Goal: Task Accomplishment & Management: Complete application form

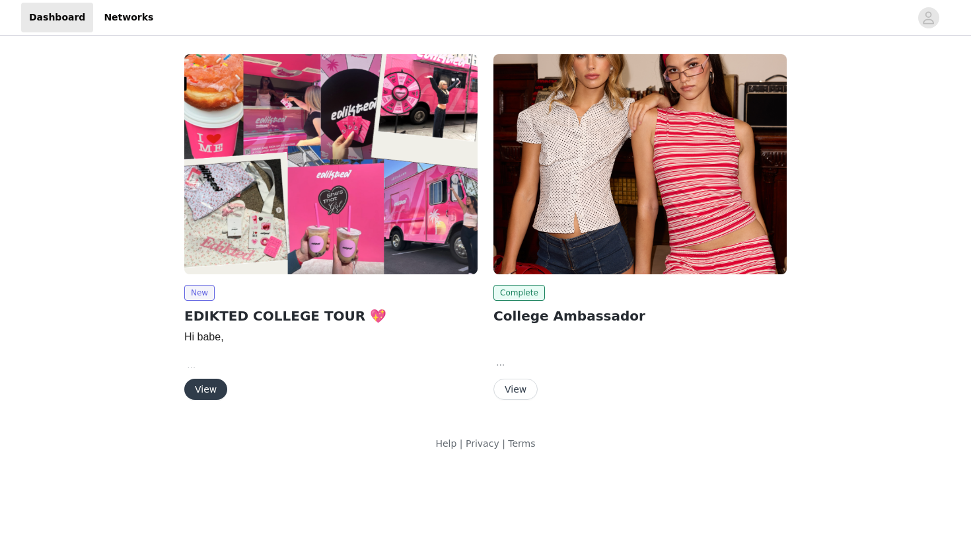
click at [214, 387] on button "View" at bounding box center [205, 389] width 43 height 21
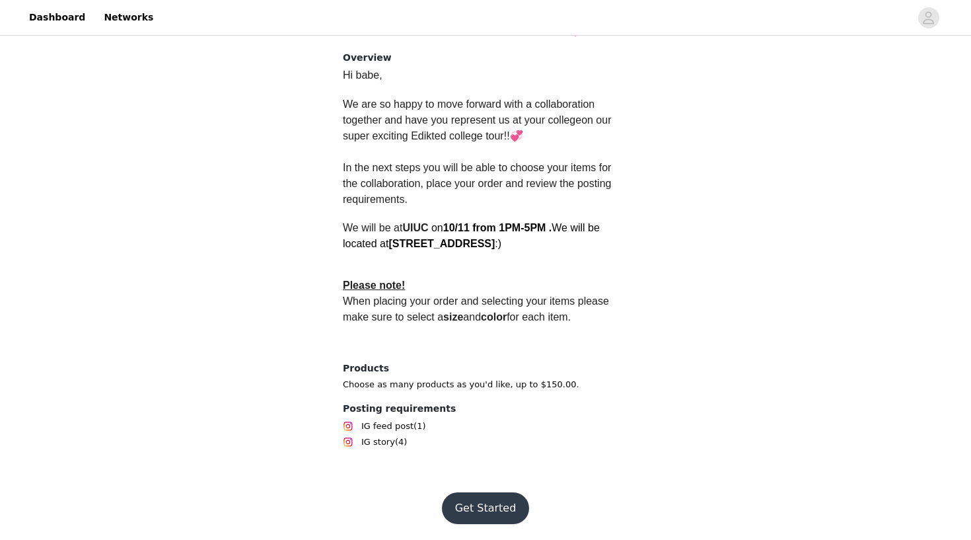
scroll to position [323, 0]
click at [487, 511] on button "Get Started" at bounding box center [486, 508] width 88 height 32
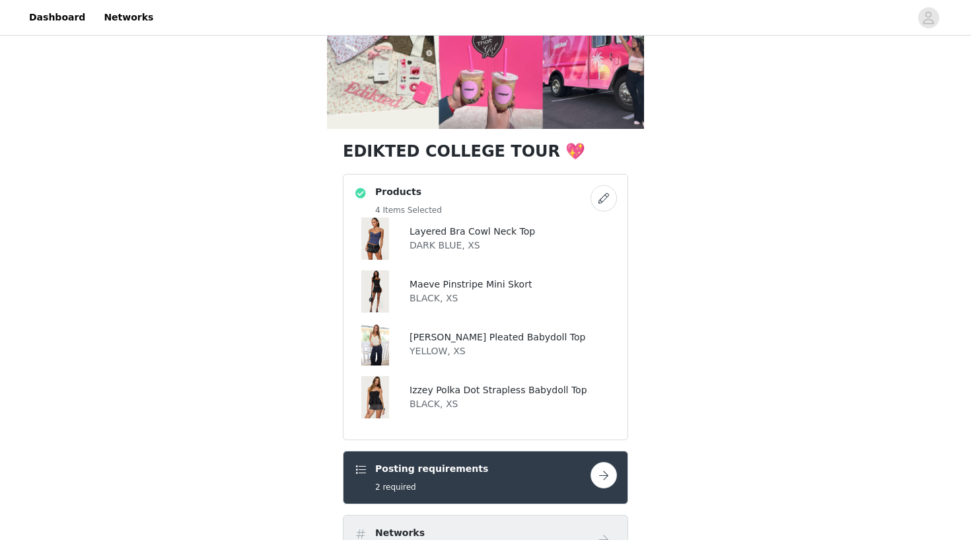
scroll to position [165, 0]
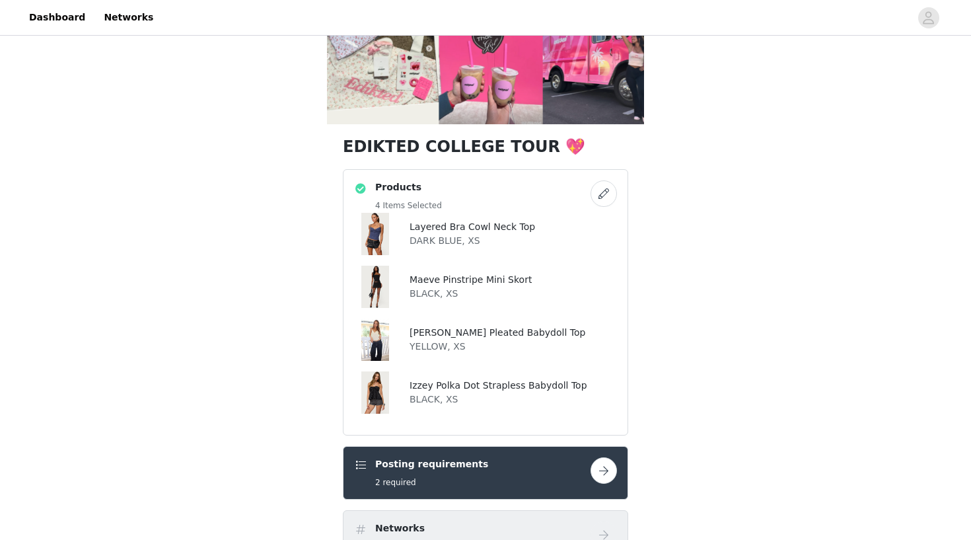
click at [599, 200] on button "button" at bounding box center [604, 193] width 26 height 26
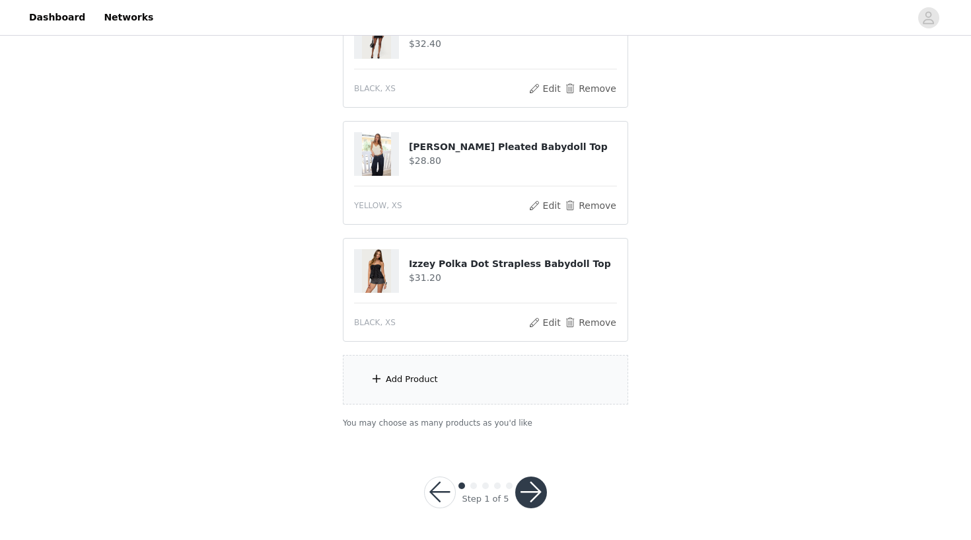
scroll to position [295, 0]
click at [377, 381] on span at bounding box center [376, 379] width 13 height 16
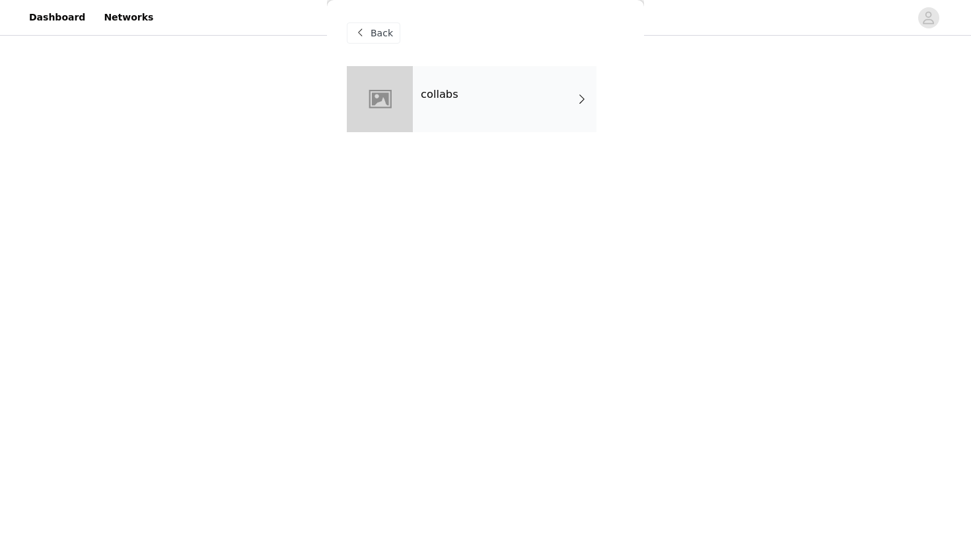
click at [556, 105] on div "collabs" at bounding box center [505, 99] width 184 height 66
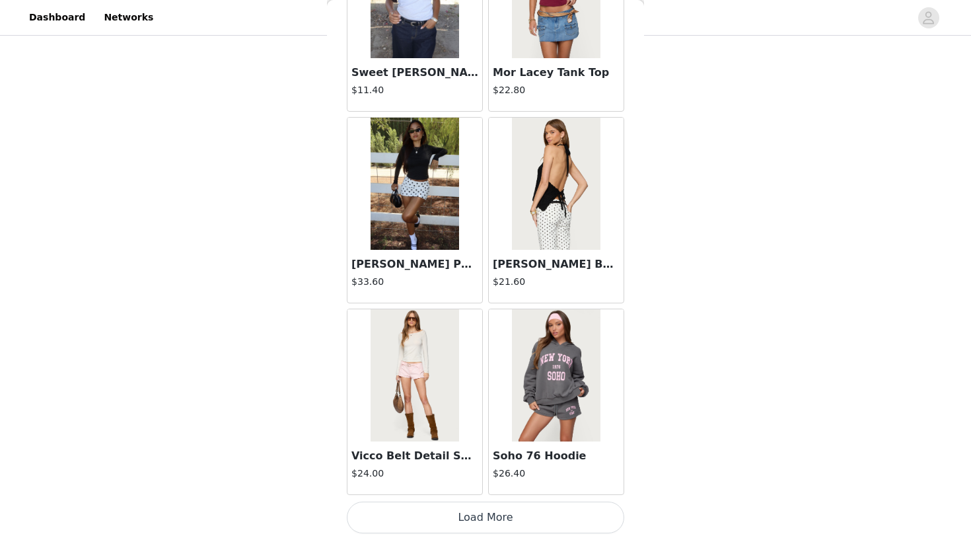
click at [430, 514] on button "Load More" at bounding box center [486, 517] width 278 height 32
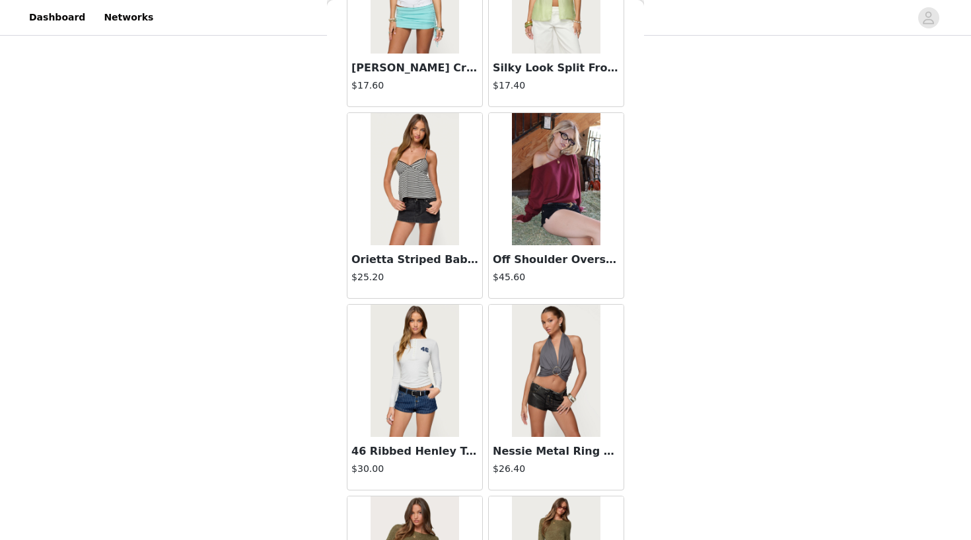
scroll to position [2965, 0]
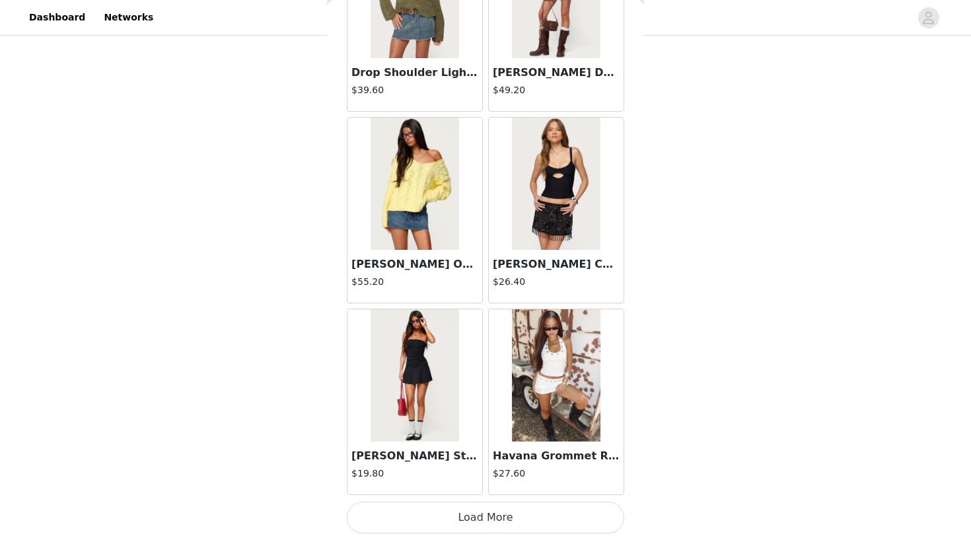
click at [475, 521] on button "Load More" at bounding box center [486, 517] width 278 height 32
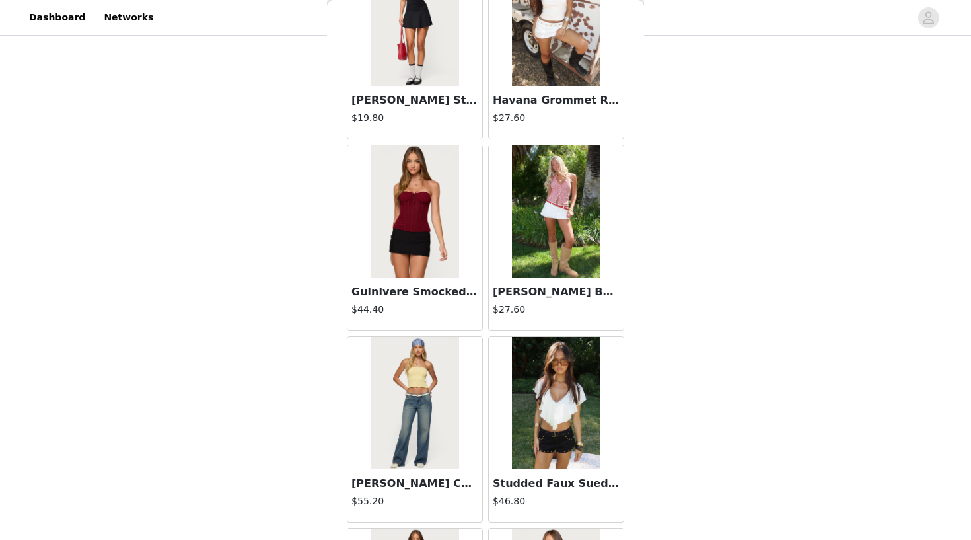
scroll to position [3756, 0]
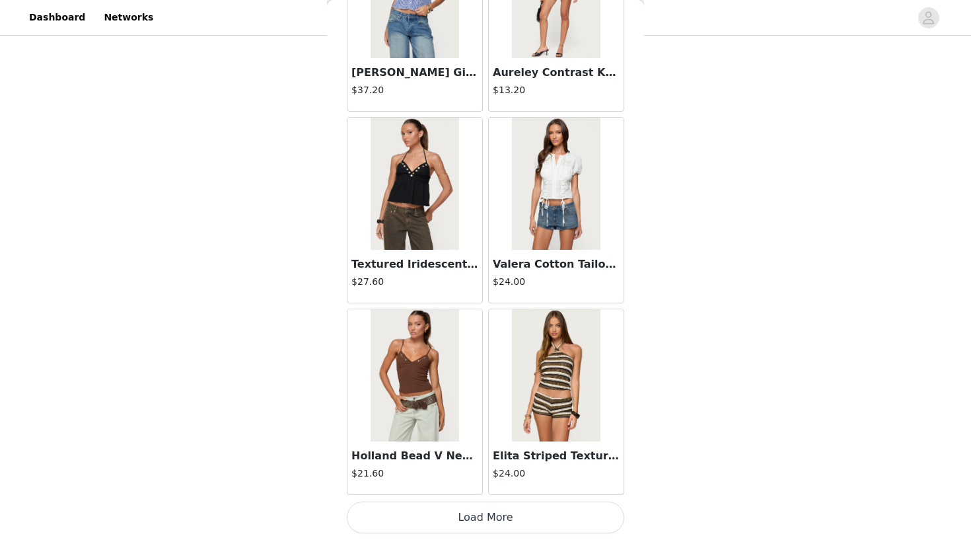
click at [466, 519] on button "Load More" at bounding box center [486, 517] width 278 height 32
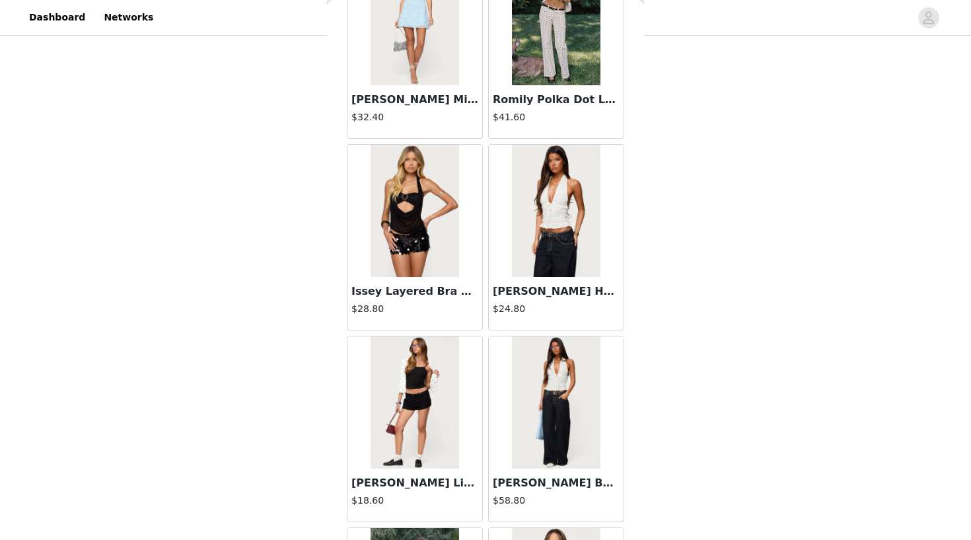
scroll to position [6440, 0]
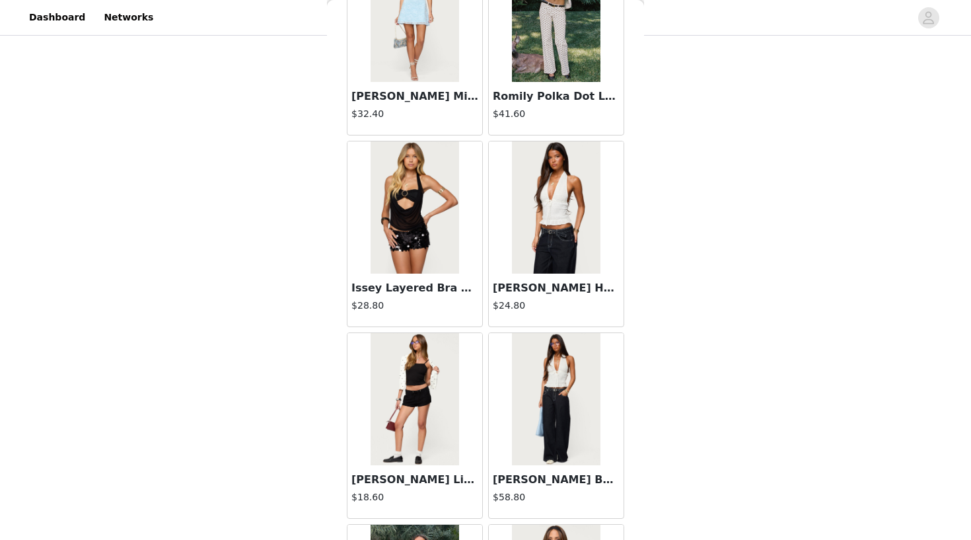
click at [399, 285] on h3 "Issey Layered Bra Cowl Neck Top" at bounding box center [415, 288] width 127 height 16
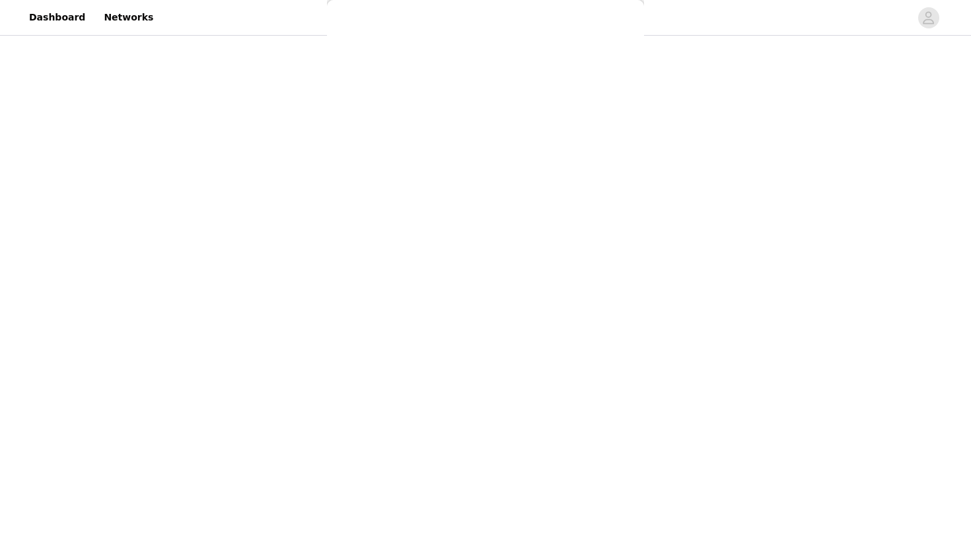
scroll to position [102, 0]
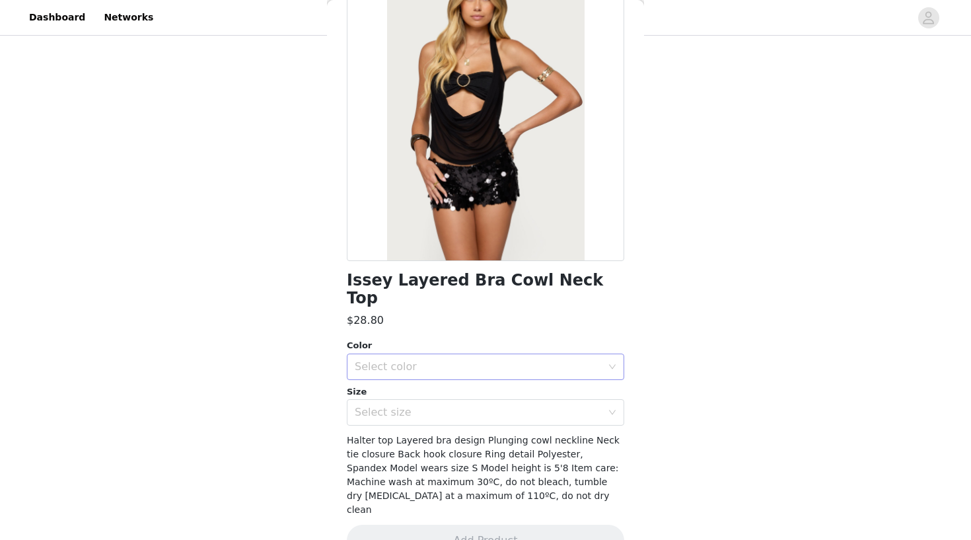
click at [447, 354] on div "Select color" at bounding box center [481, 366] width 253 height 25
click at [424, 377] on li "BLACK" at bounding box center [486, 377] width 278 height 21
click at [422, 406] on div "Select size" at bounding box center [478, 412] width 247 height 13
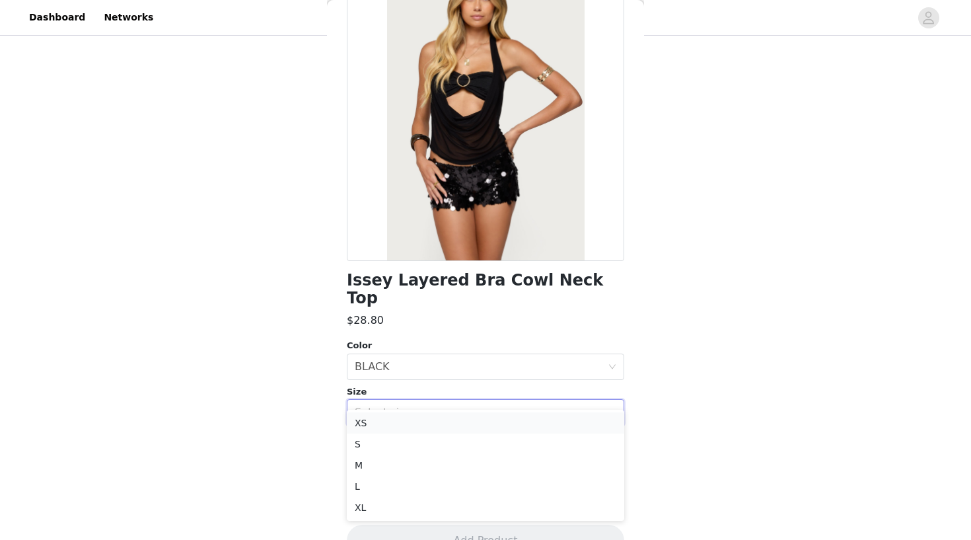
click at [398, 426] on li "XS" at bounding box center [486, 422] width 278 height 21
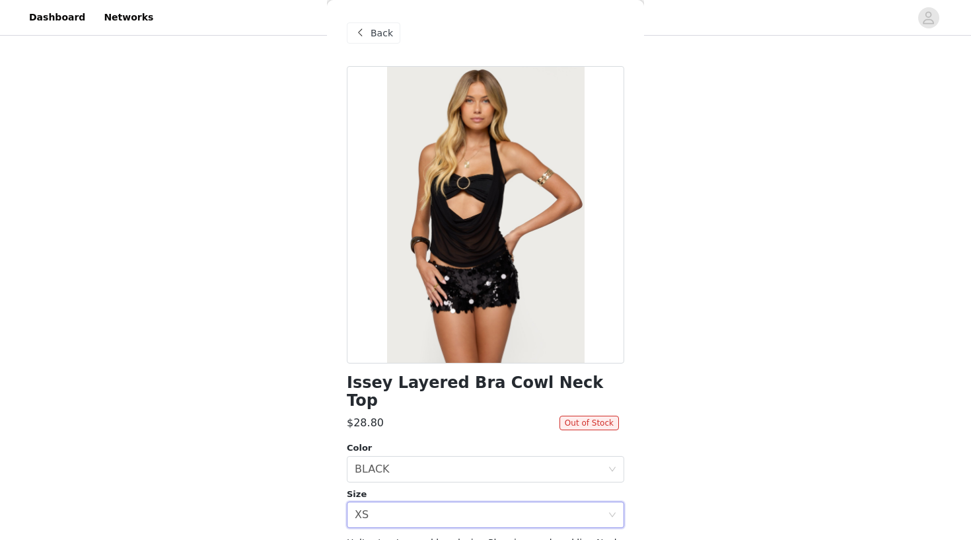
scroll to position [0, 0]
click at [383, 30] on span "Back" at bounding box center [382, 33] width 22 height 14
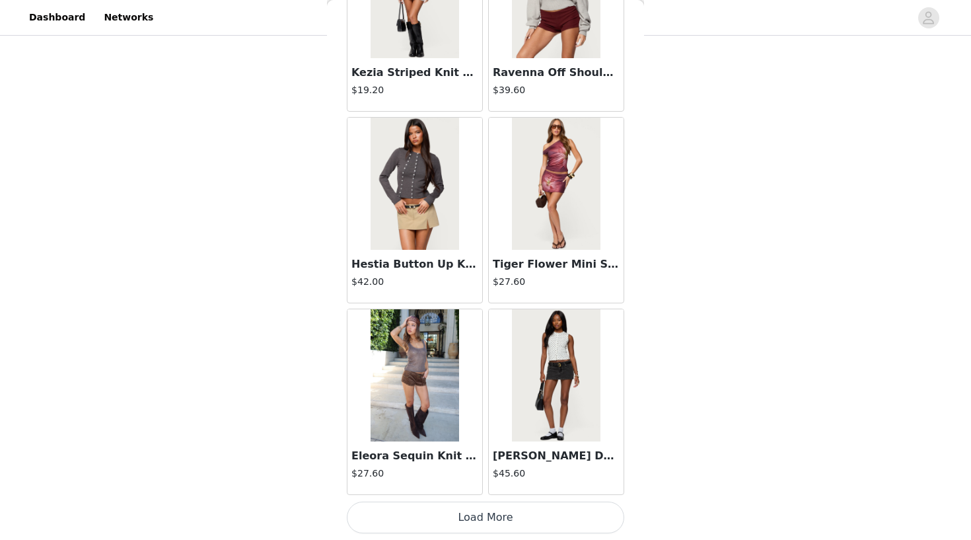
scroll to position [295, 0]
click at [444, 522] on button "Load More" at bounding box center [486, 517] width 278 height 32
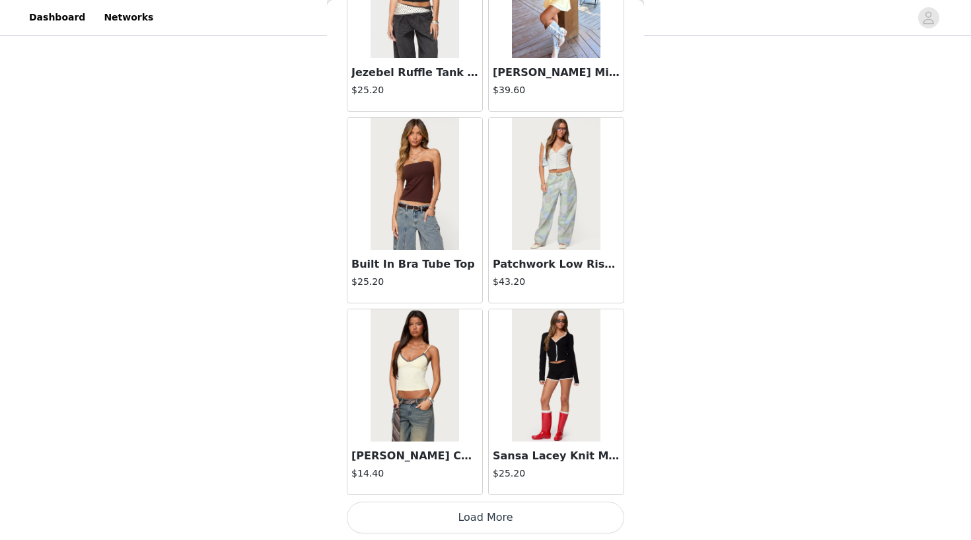
scroll to position [9147, 0]
click at [440, 525] on button "Load More" at bounding box center [486, 517] width 278 height 32
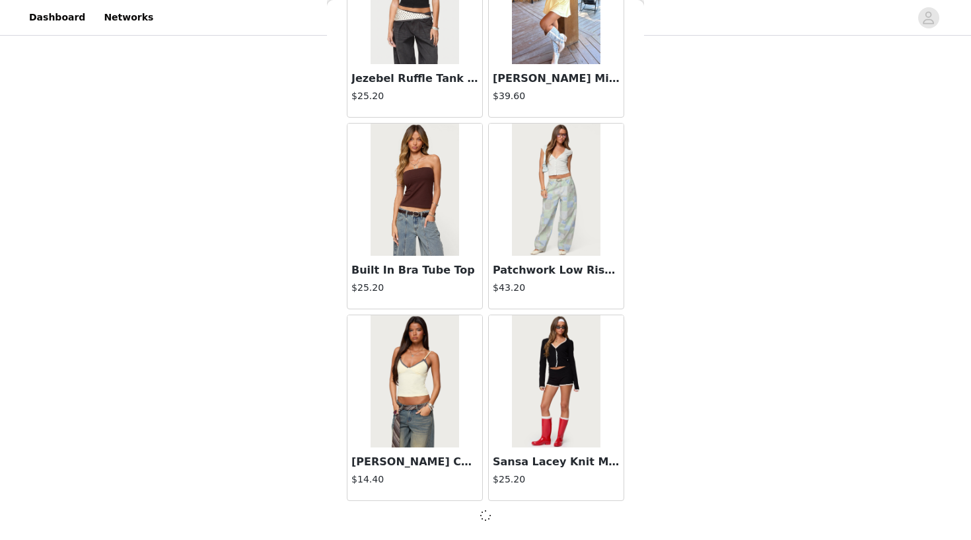
scroll to position [9141, 0]
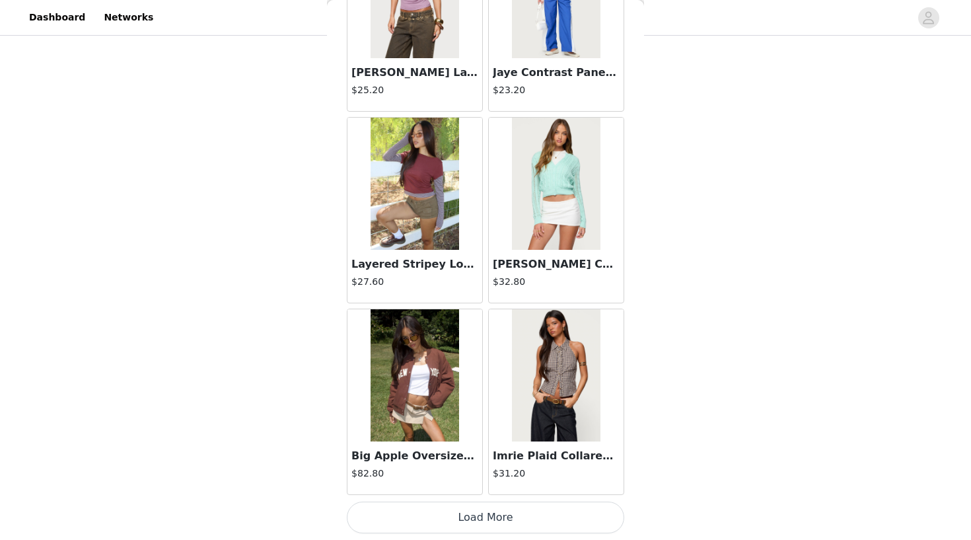
click at [468, 524] on button "Load More" at bounding box center [486, 517] width 278 height 32
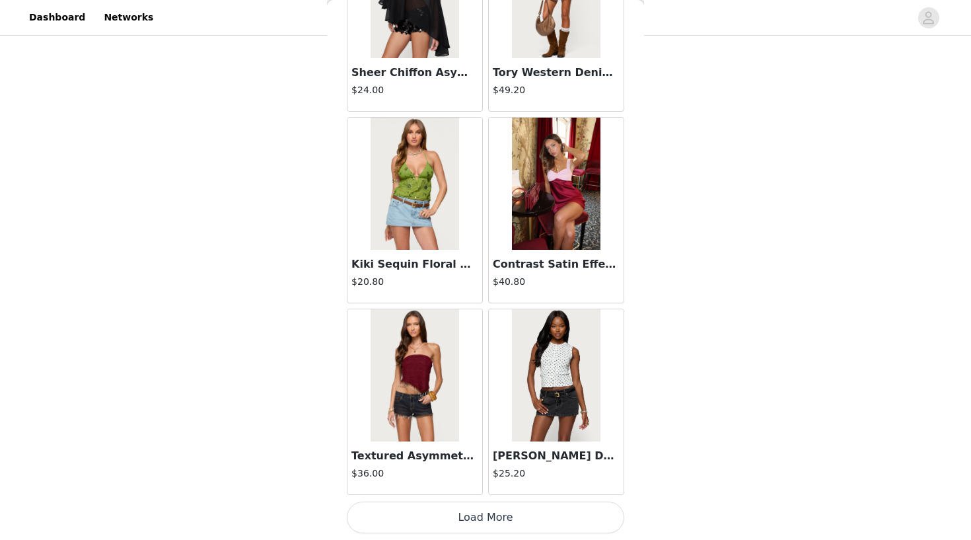
scroll to position [12979, 0]
click at [470, 521] on button "Load More" at bounding box center [486, 517] width 278 height 32
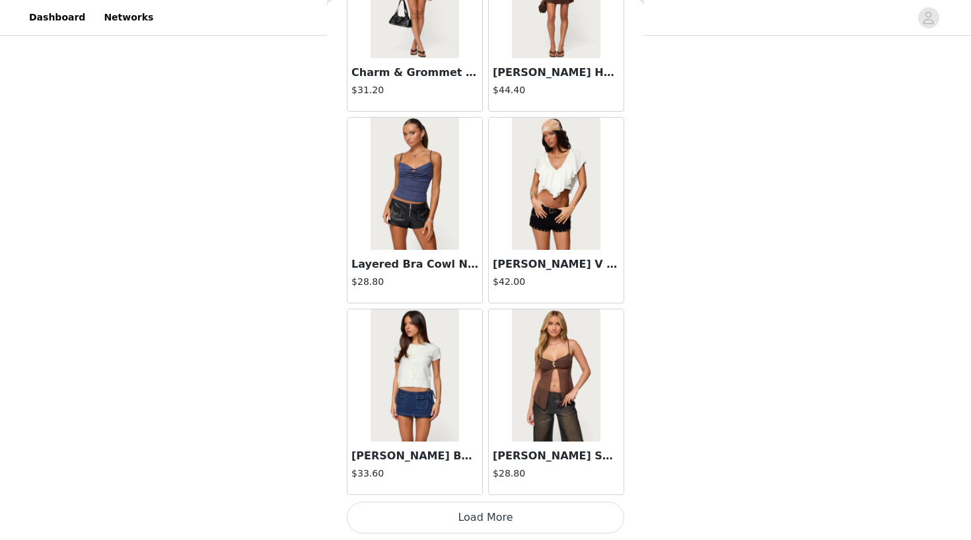
click at [466, 517] on button "Load More" at bounding box center [486, 517] width 278 height 32
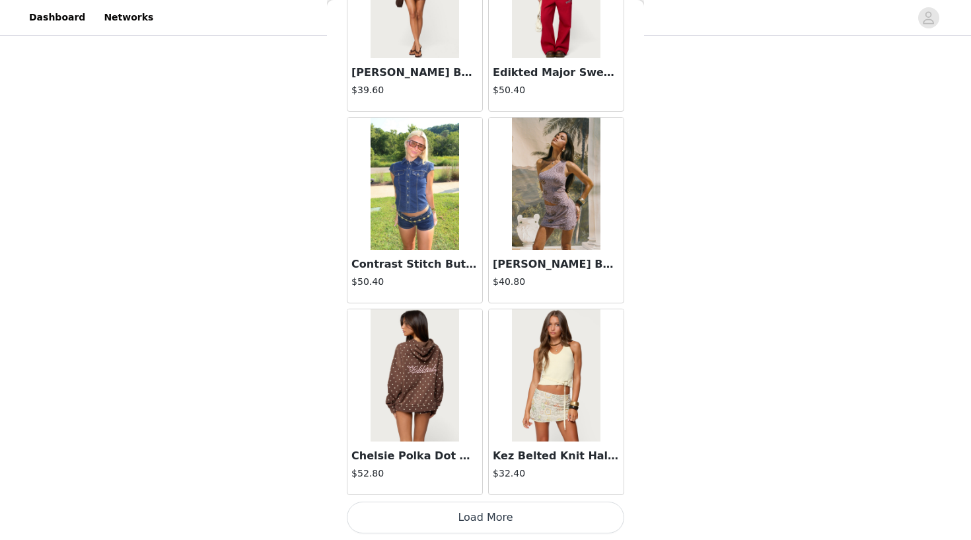
scroll to position [295, 0]
click at [470, 520] on button "Load More" at bounding box center [486, 517] width 278 height 32
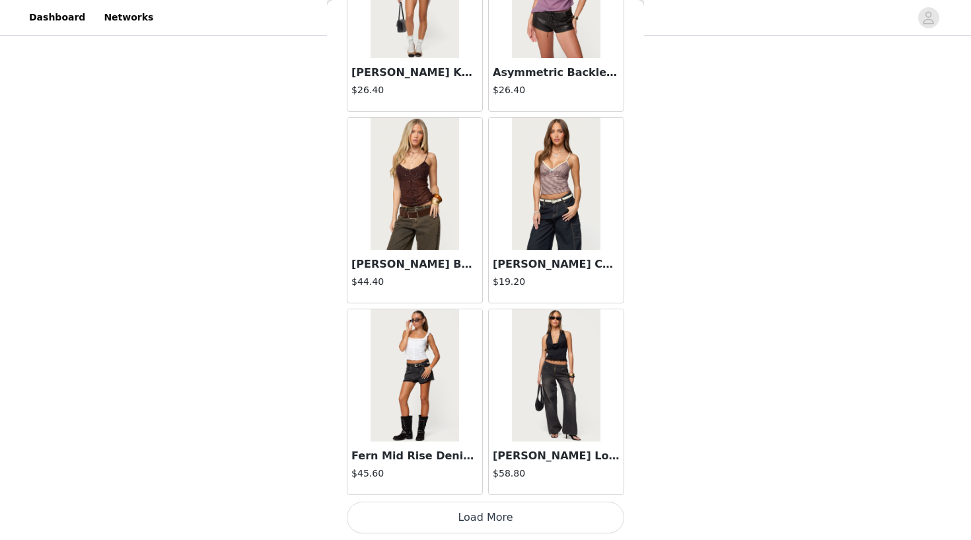
click at [462, 512] on button "Load More" at bounding box center [486, 517] width 278 height 32
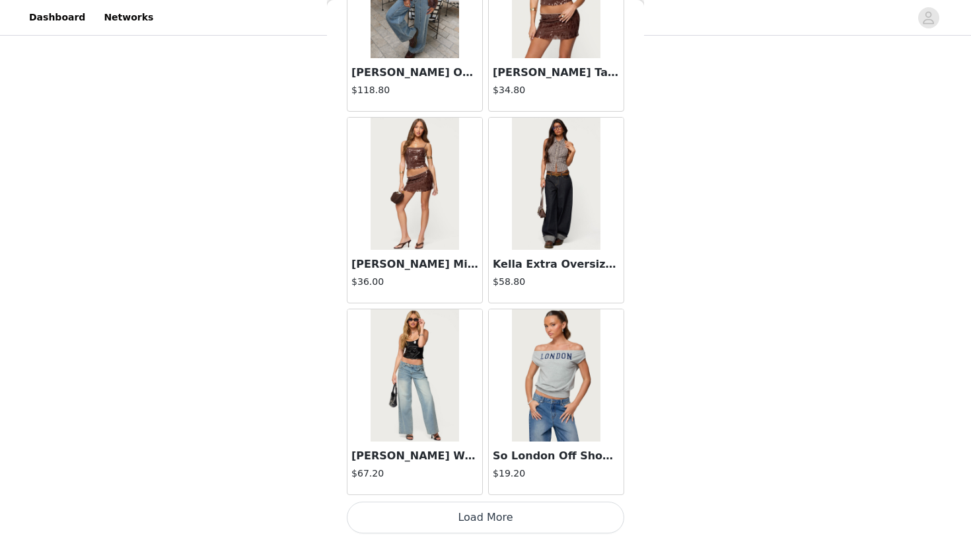
click at [472, 517] on button "Load More" at bounding box center [486, 517] width 278 height 32
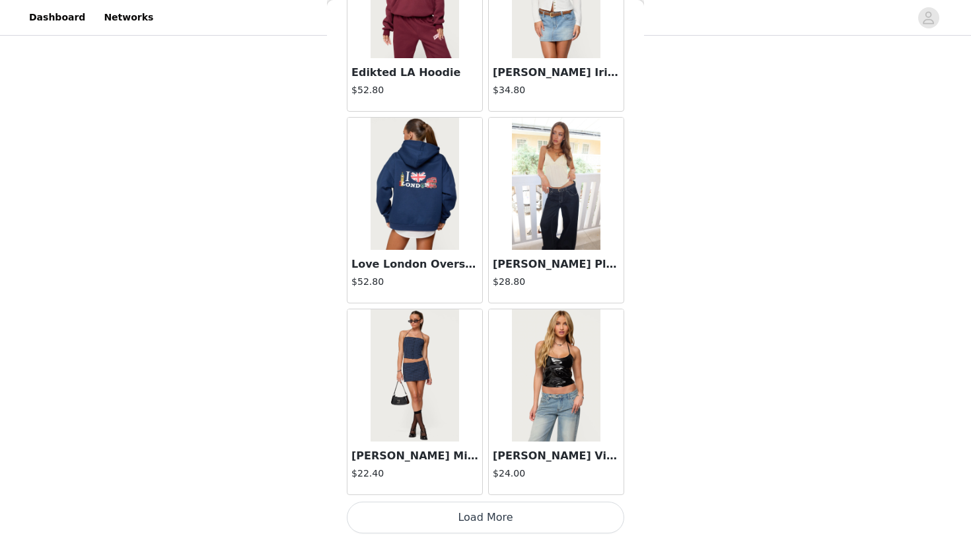
scroll to position [22560, 0]
click at [479, 518] on button "Load More" at bounding box center [486, 517] width 278 height 32
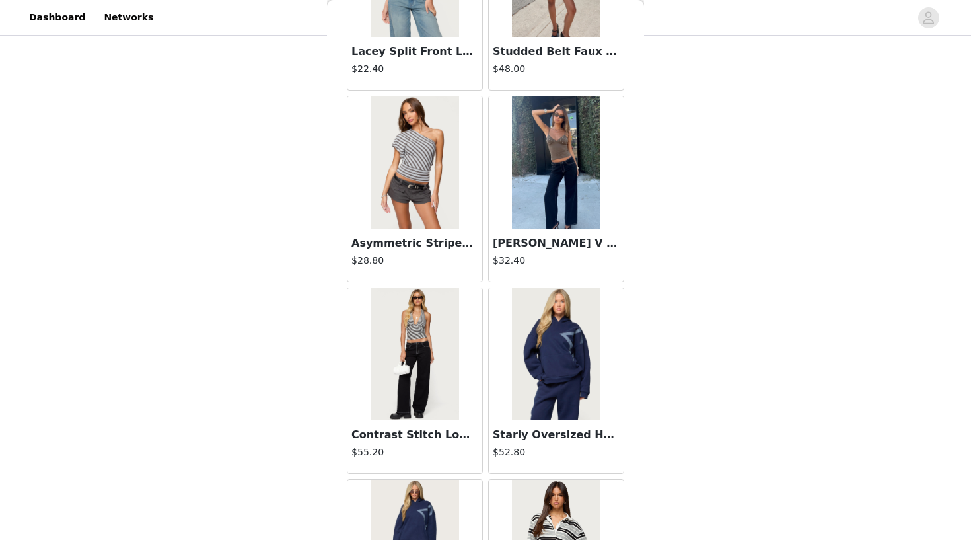
scroll to position [23732, 0]
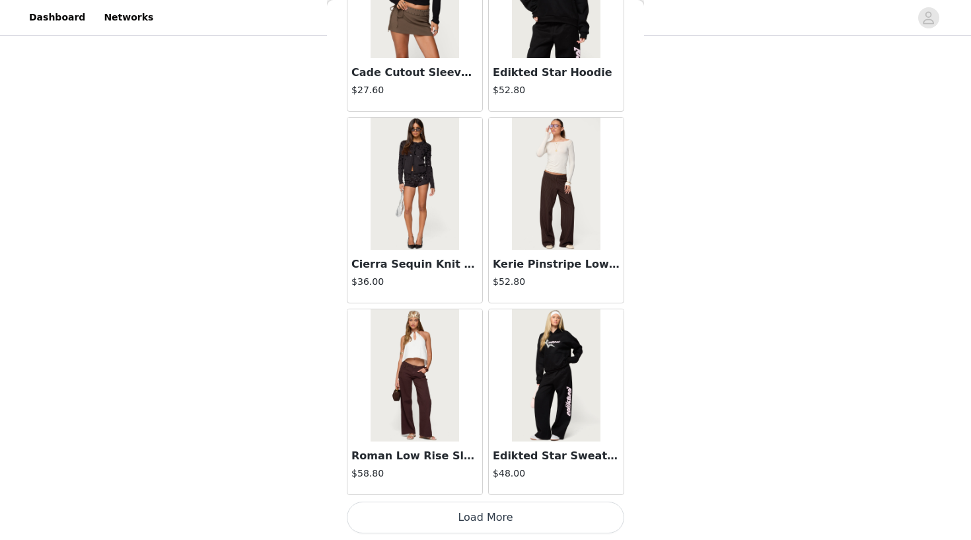
click at [437, 521] on button "Load More" at bounding box center [486, 517] width 278 height 32
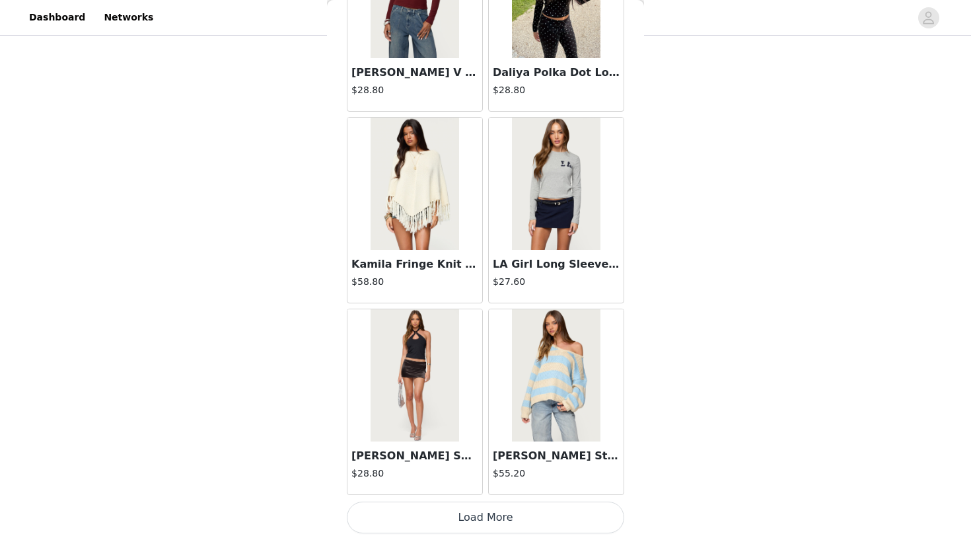
scroll to position [26392, 0]
click at [451, 524] on button "Load More" at bounding box center [486, 517] width 278 height 32
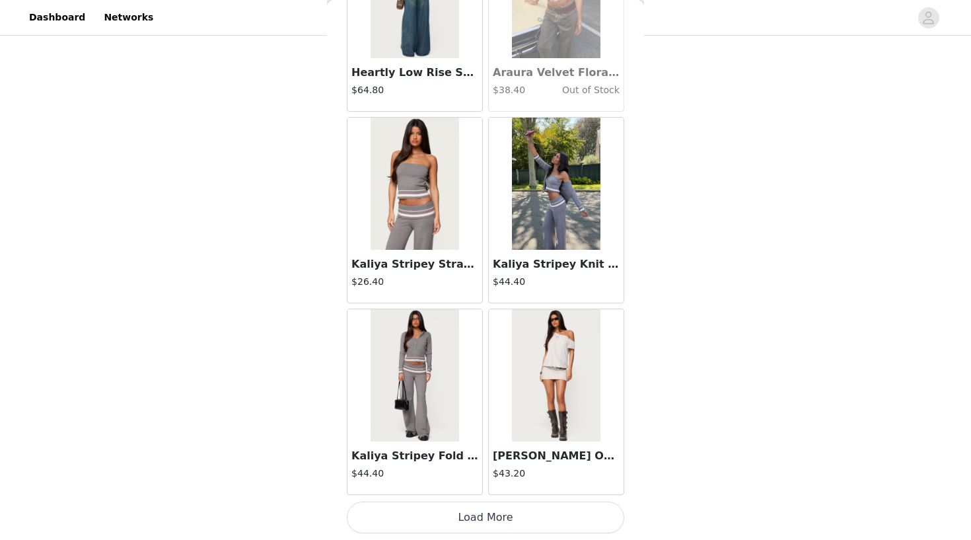
scroll to position [295, 0]
click at [437, 521] on button "Load More" at bounding box center [486, 517] width 278 height 32
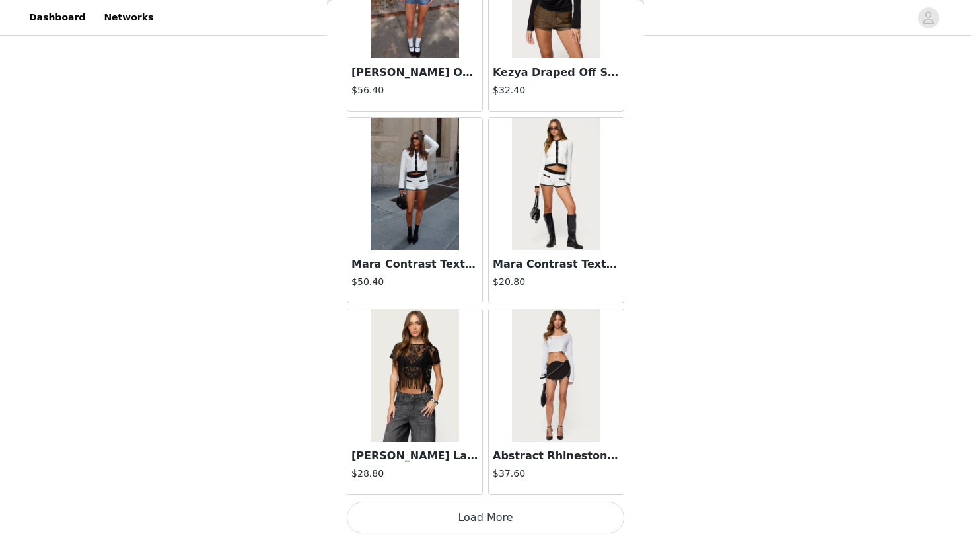
scroll to position [30224, 0]
click at [488, 513] on button "Load More" at bounding box center [486, 517] width 278 height 32
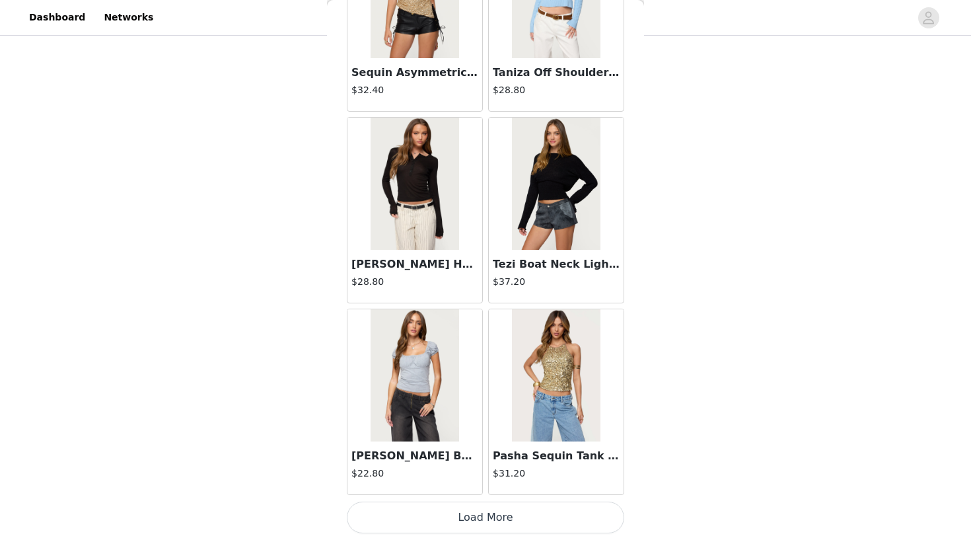
scroll to position [295, 0]
click at [475, 519] on button "Load More" at bounding box center [486, 517] width 278 height 32
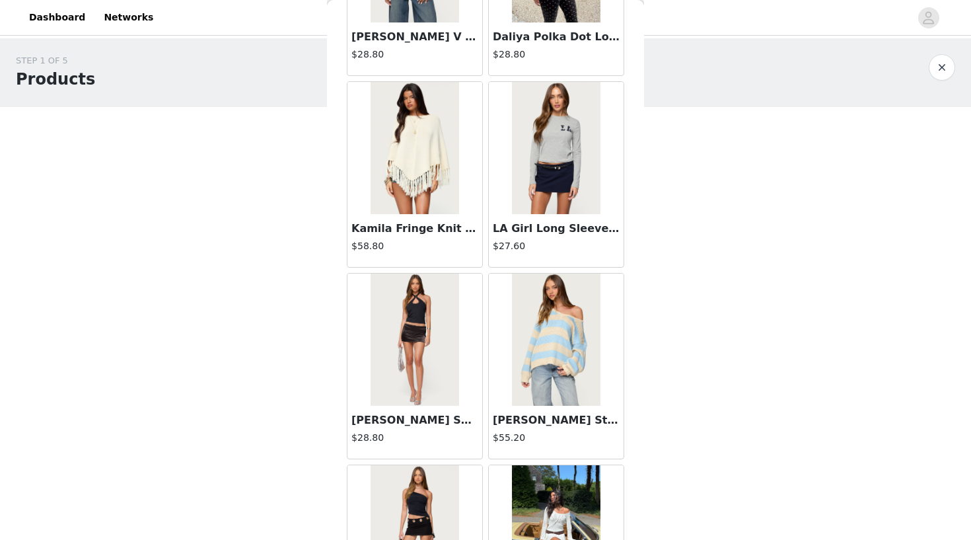
scroll to position [26426, 0]
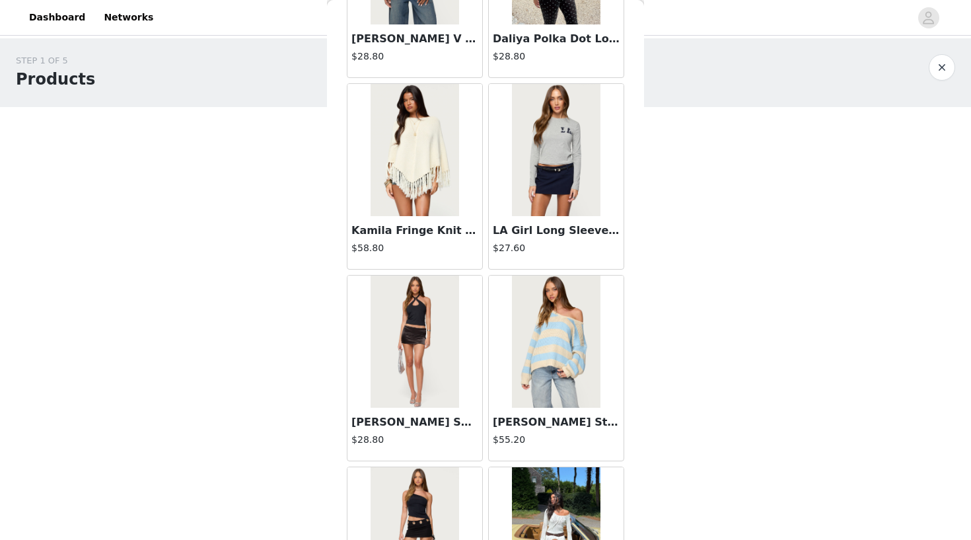
click at [411, 379] on img at bounding box center [415, 342] width 88 height 132
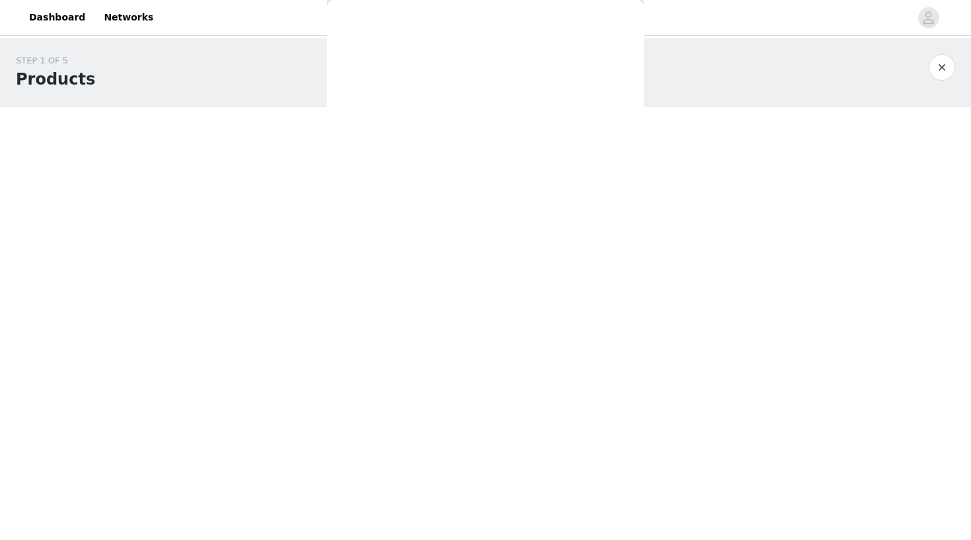
scroll to position [89, 0]
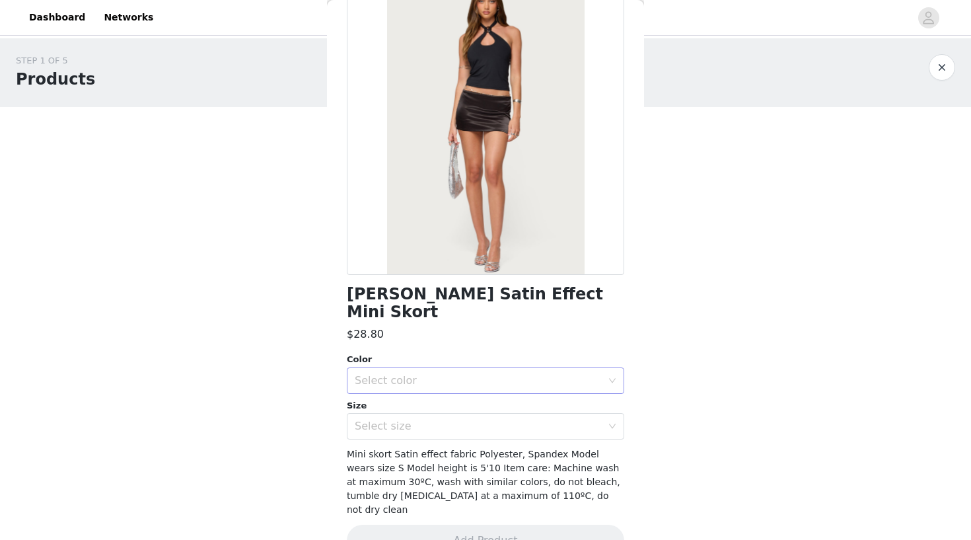
click at [443, 374] on div "Select color" at bounding box center [478, 380] width 247 height 13
click at [435, 387] on li "BLACK" at bounding box center [486, 391] width 278 height 21
click at [435, 420] on div "Select size" at bounding box center [478, 426] width 247 height 13
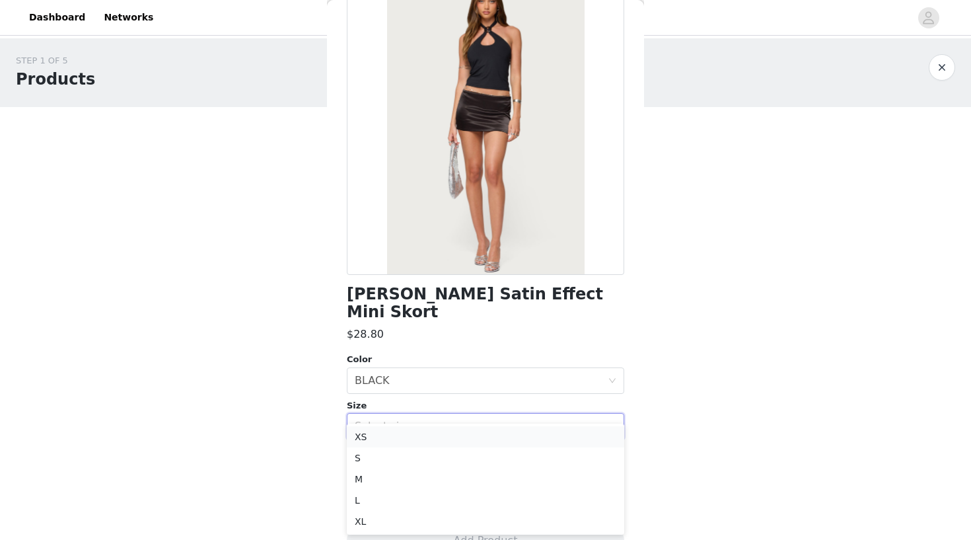
click at [420, 435] on li "XS" at bounding box center [486, 436] width 278 height 21
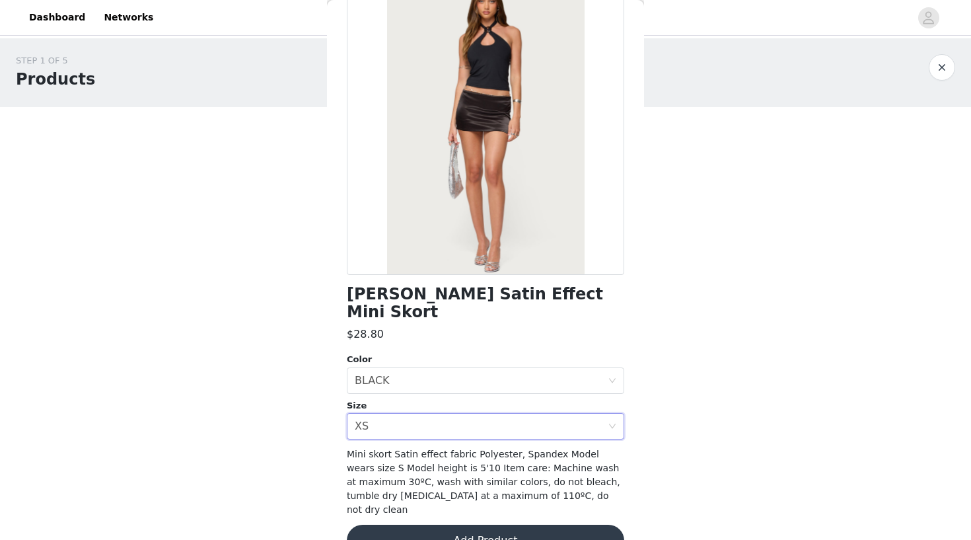
click at [452, 525] on button "Add Product" at bounding box center [486, 541] width 278 height 32
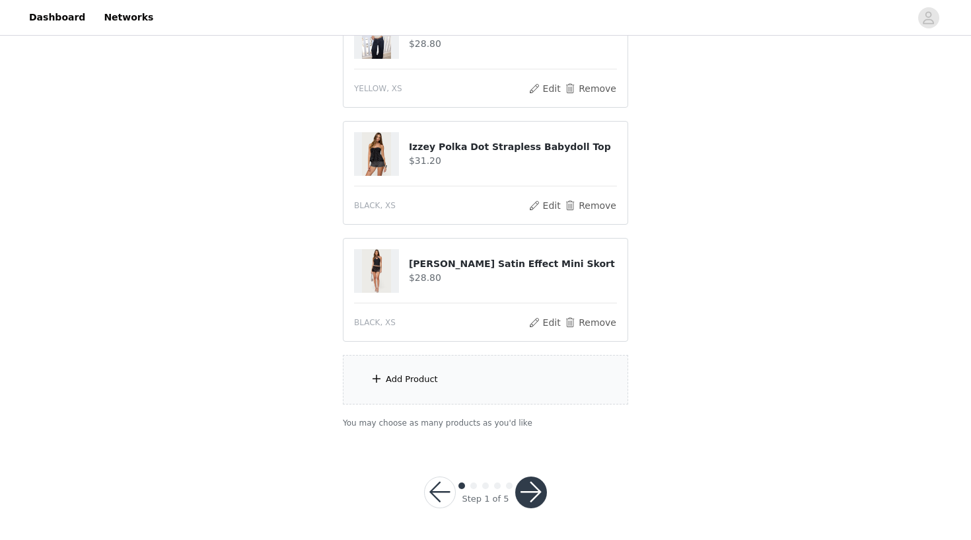
scroll to position [412, 0]
click at [539, 486] on button "button" at bounding box center [531, 493] width 32 height 32
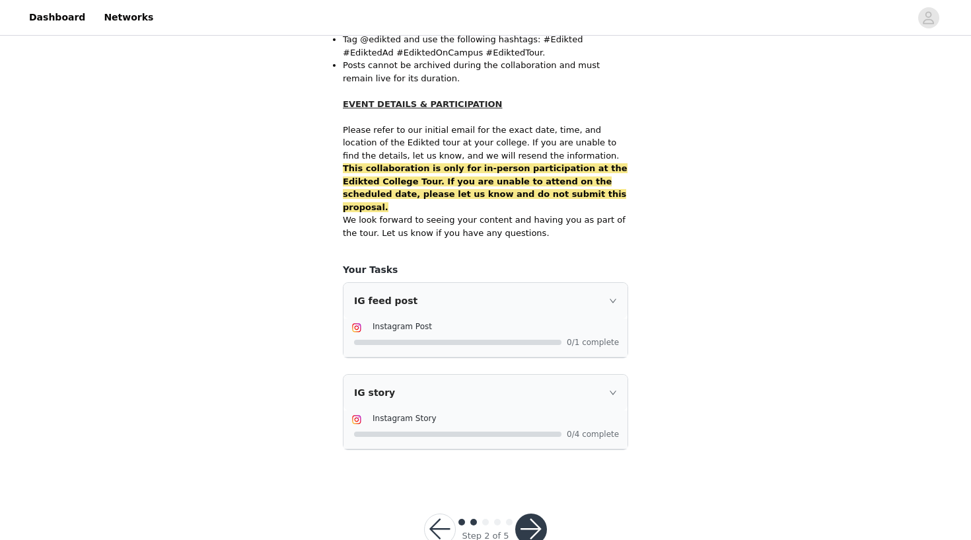
scroll to position [814, 0]
click at [525, 514] on button "button" at bounding box center [531, 530] width 32 height 32
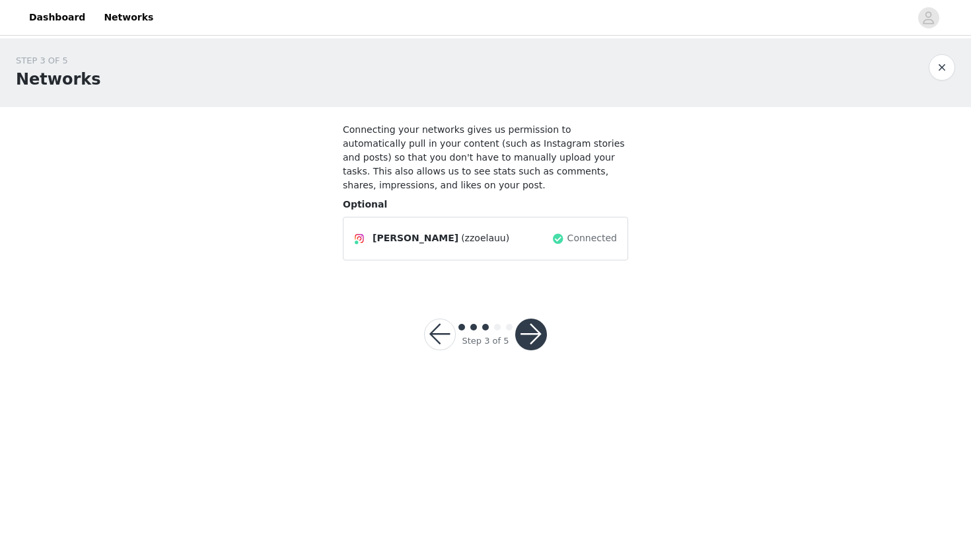
click at [525, 340] on button "button" at bounding box center [531, 334] width 32 height 32
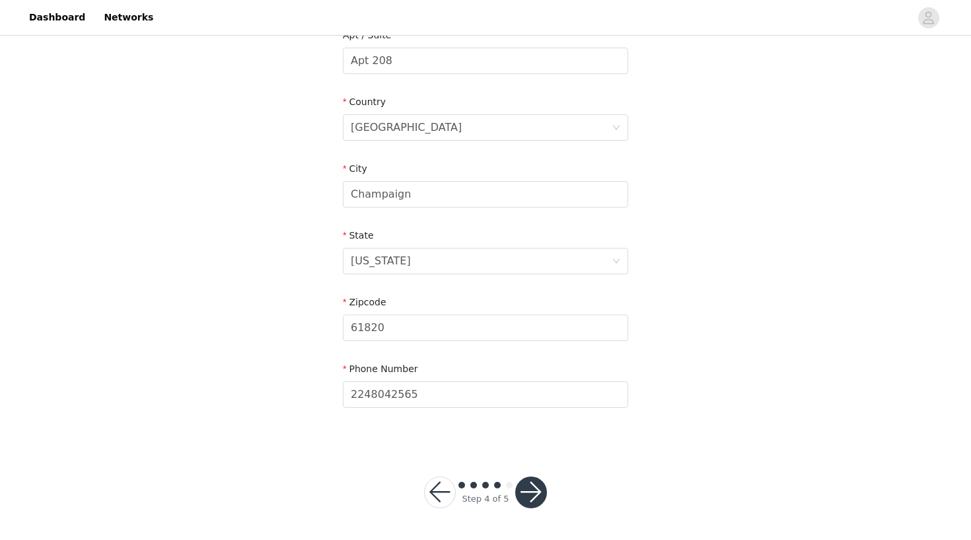
scroll to position [361, 0]
click at [527, 492] on button "button" at bounding box center [531, 493] width 32 height 32
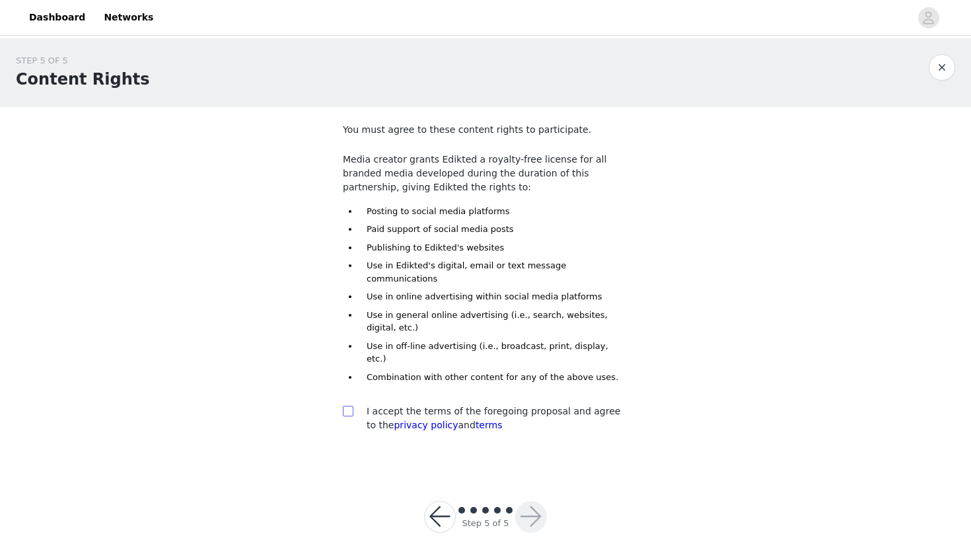
click at [345, 406] on input "checkbox" at bounding box center [347, 410] width 9 height 9
checkbox input "true"
click at [521, 501] on button "button" at bounding box center [531, 517] width 32 height 32
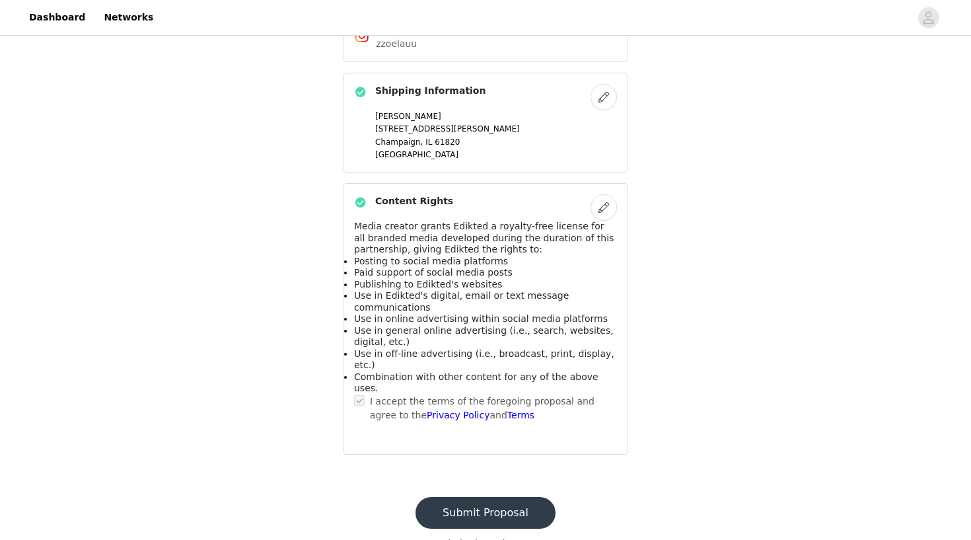
click at [469, 497] on button "Submit Proposal" at bounding box center [486, 513] width 140 height 32
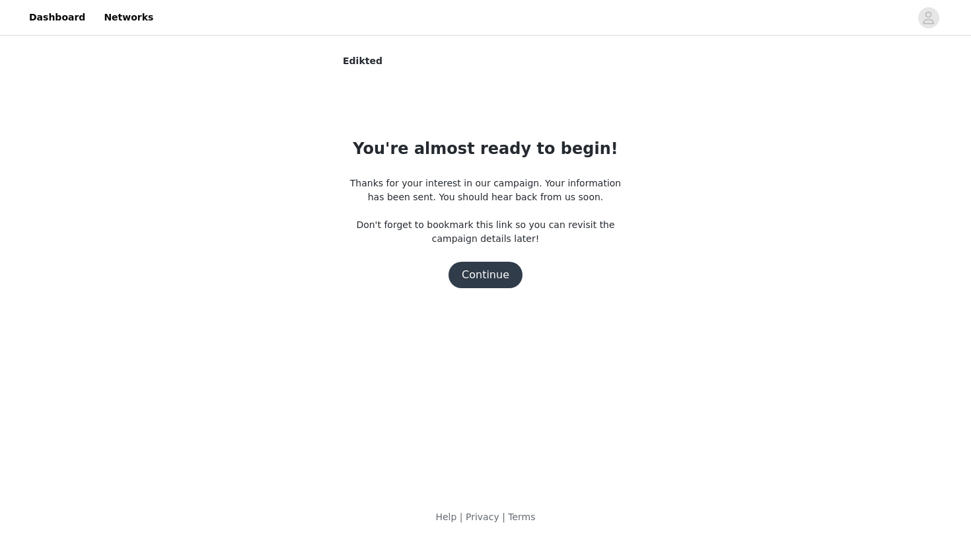
click at [478, 276] on button "Continue" at bounding box center [486, 275] width 74 height 26
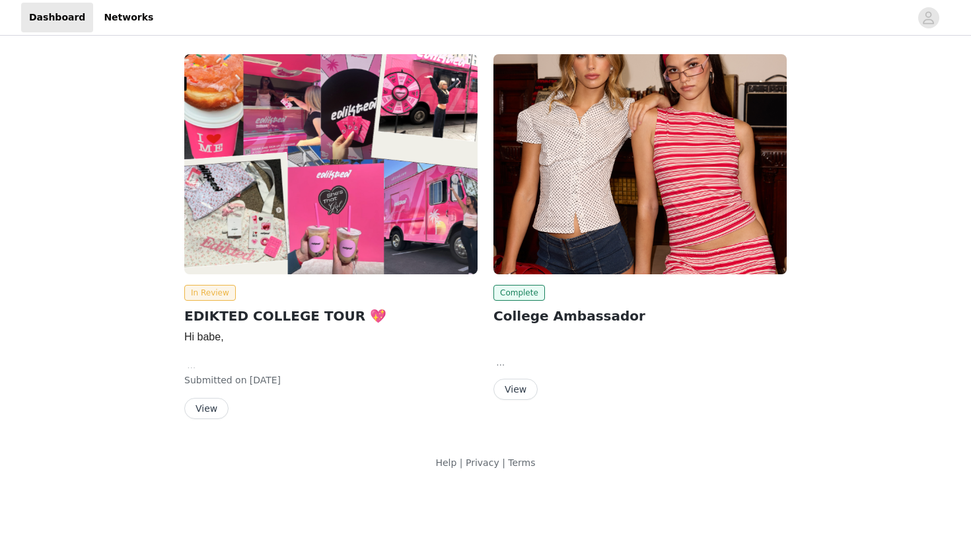
click at [509, 392] on button "View" at bounding box center [516, 389] width 44 height 21
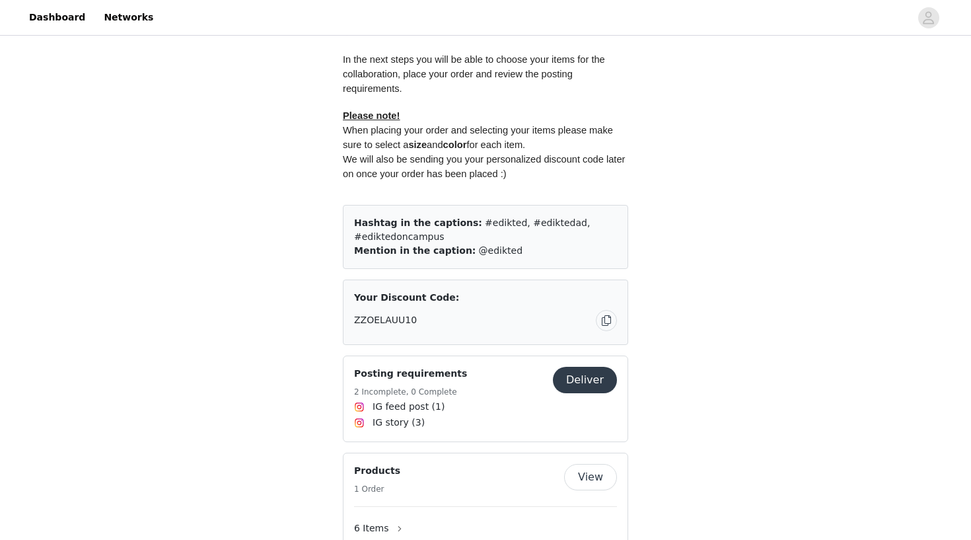
scroll to position [728, 0]
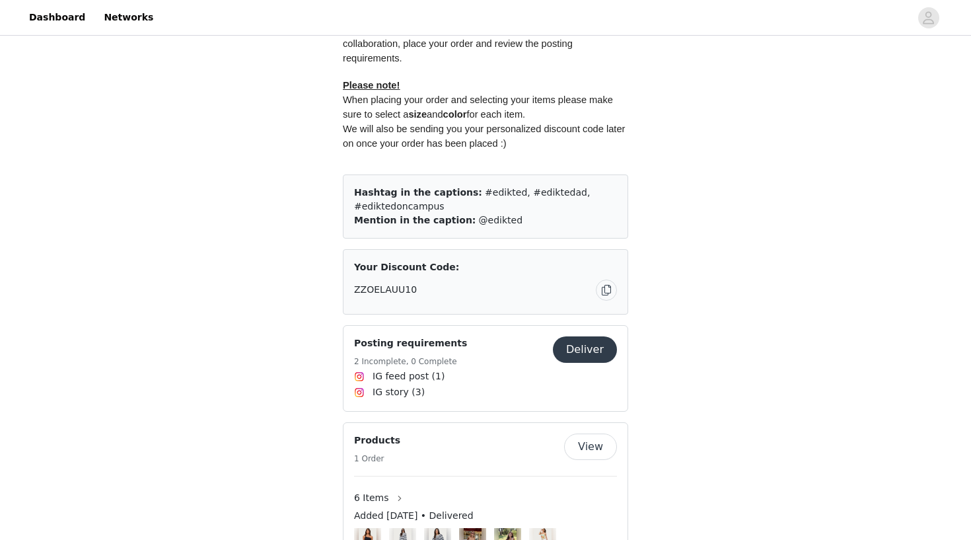
click at [573, 344] on button "Deliver" at bounding box center [585, 349] width 64 height 26
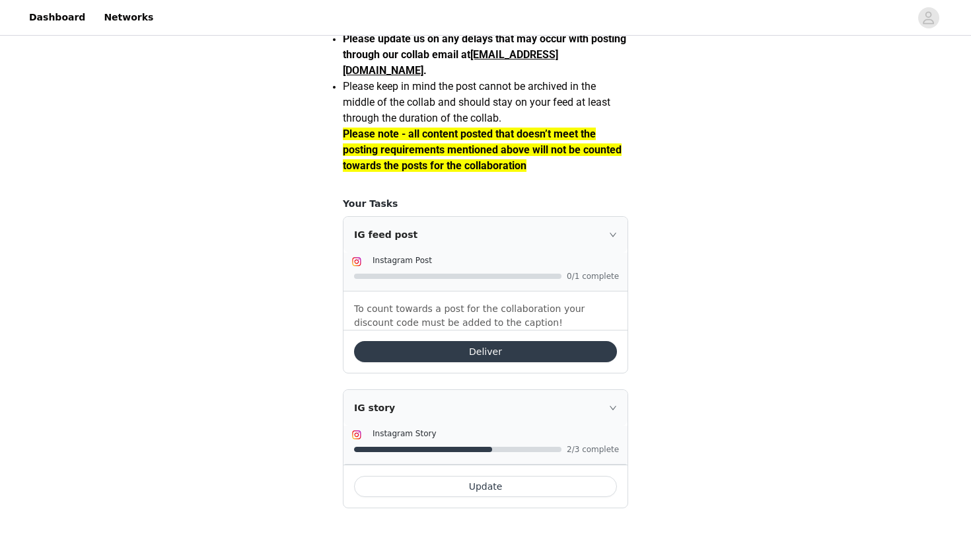
scroll to position [1148, 0]
click at [502, 355] on button "Deliver" at bounding box center [485, 351] width 263 height 21
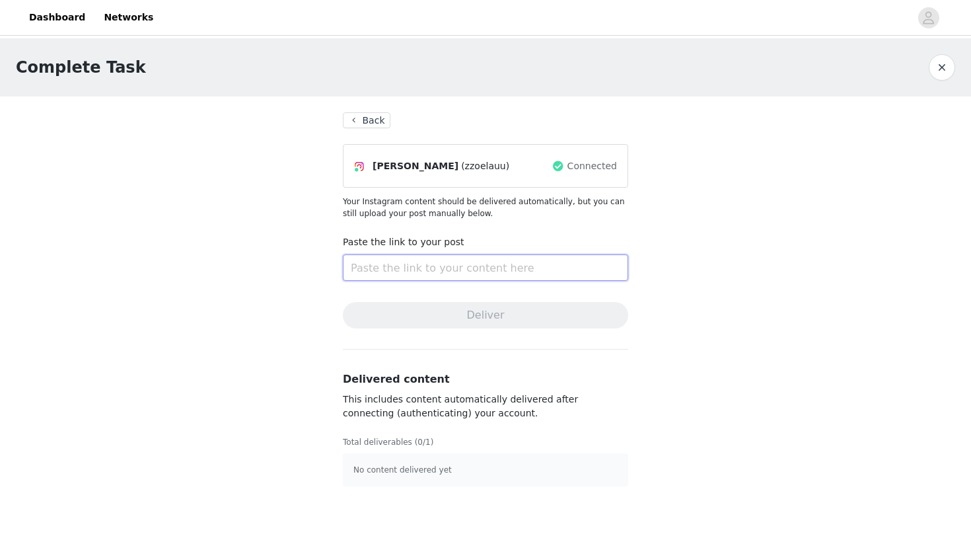
click at [487, 268] on input "text" at bounding box center [485, 267] width 285 height 26
paste input "https://www.instagram.com/p/DNt4Fh94qxX/?igsh=MXZwbmEyeWY0bDJhYw=="
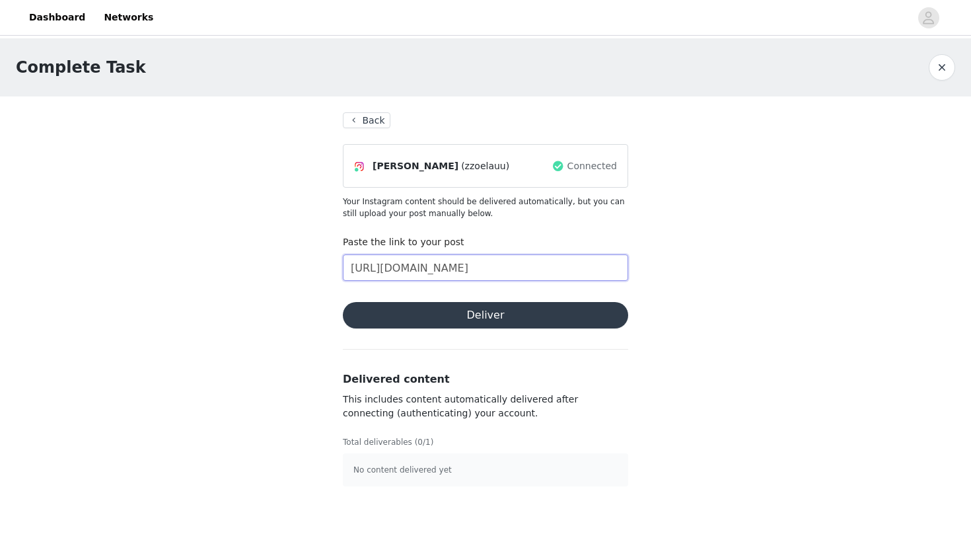
type input "https://www.instagram.com/p/DNt4Fh94qxX/?igsh=MXZwbmEyeWY0bDJhYw=="
click at [480, 315] on button "Deliver" at bounding box center [485, 315] width 285 height 26
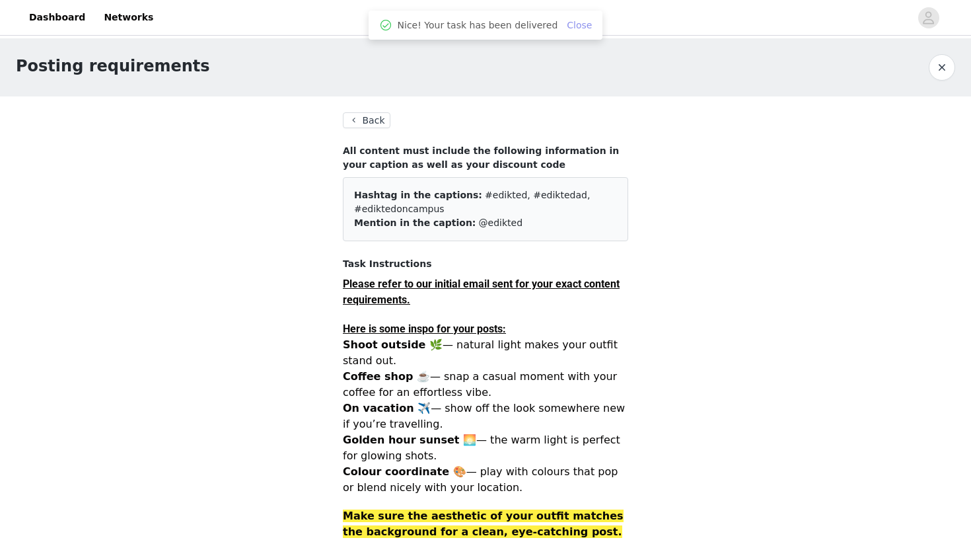
click at [568, 28] on link "Close" at bounding box center [579, 25] width 25 height 11
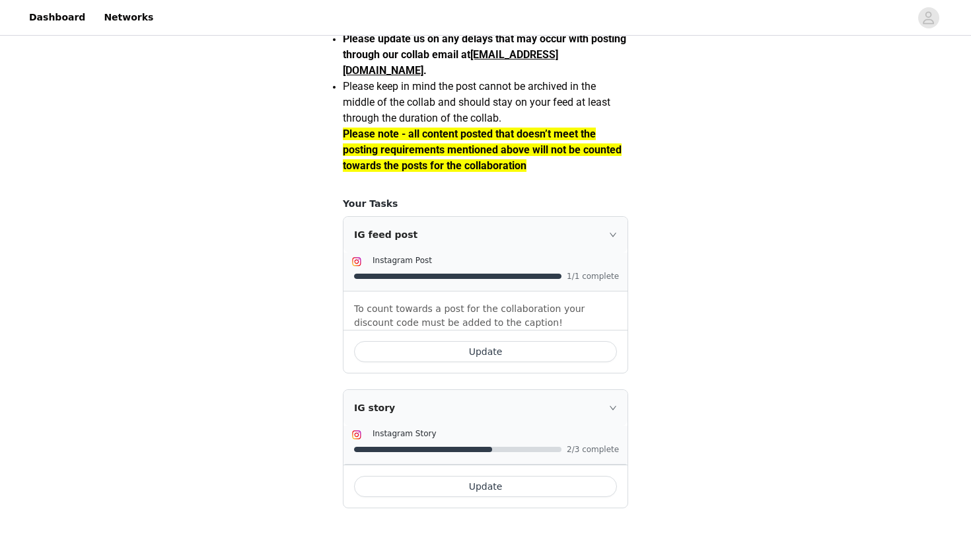
scroll to position [1148, 0]
click at [466, 490] on button "Update" at bounding box center [485, 486] width 263 height 21
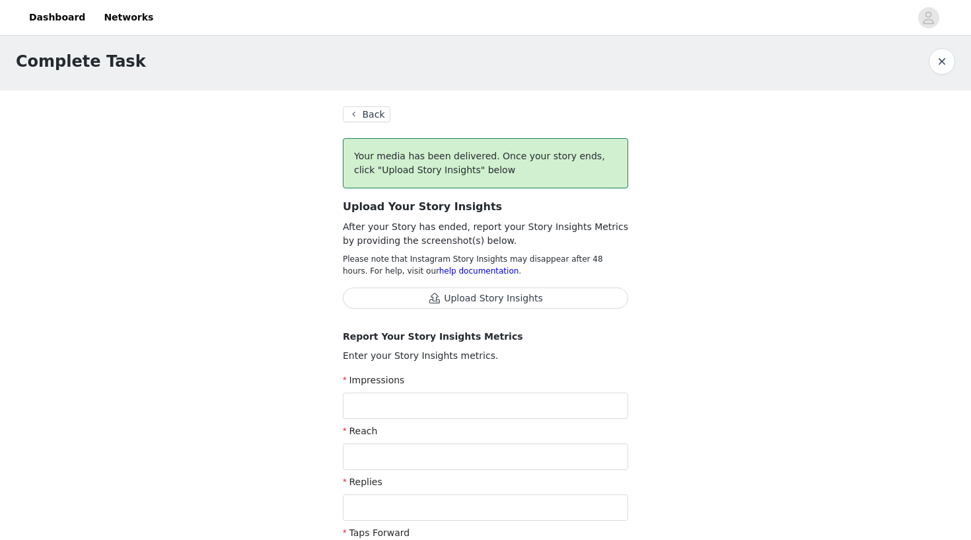
scroll to position [9, 0]
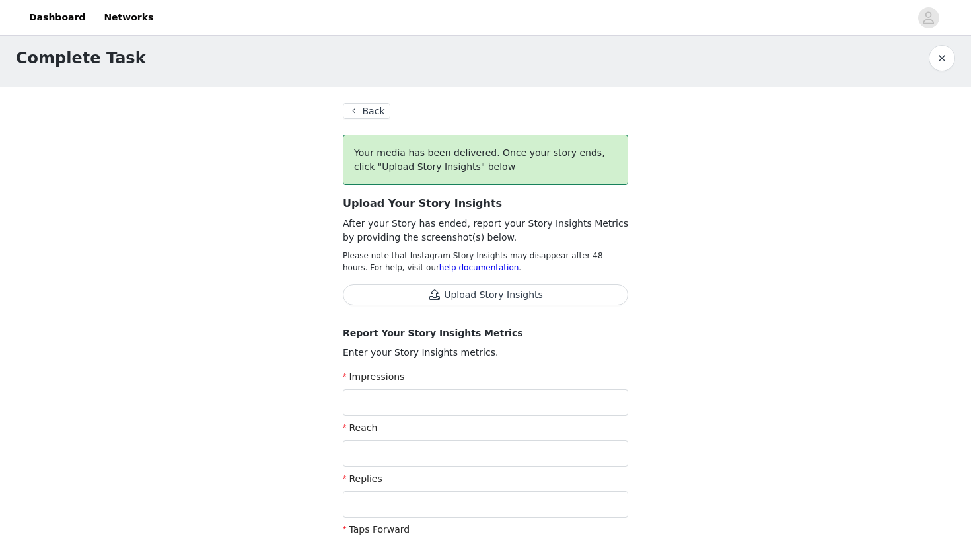
click at [464, 295] on button "Upload Story Insights" at bounding box center [485, 294] width 285 height 21
click at [364, 112] on button "Back" at bounding box center [367, 111] width 48 height 16
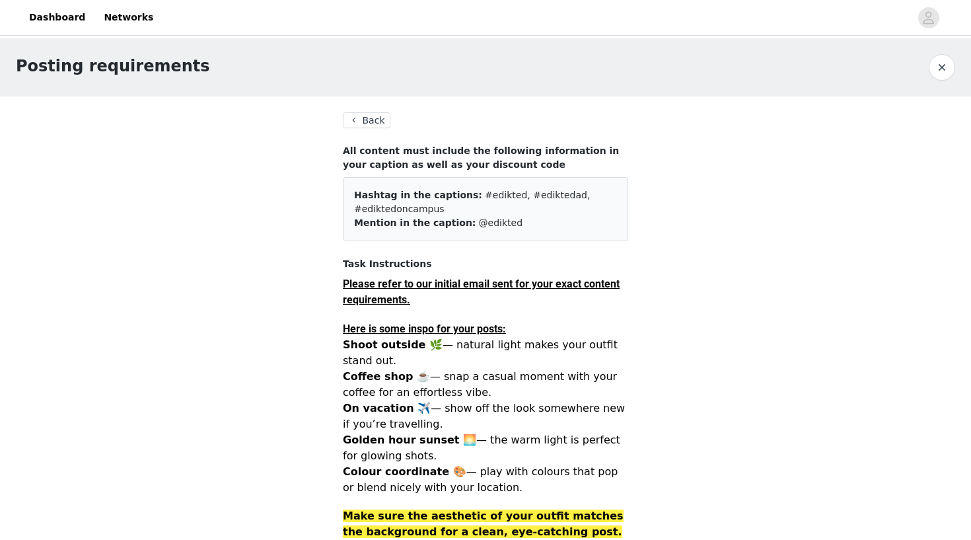
click at [364, 120] on button "Back" at bounding box center [367, 120] width 48 height 16
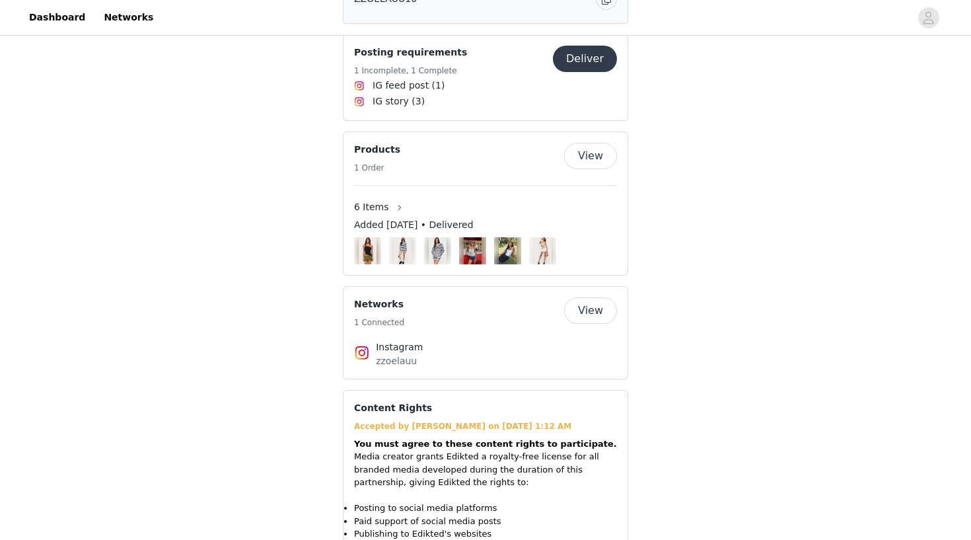
scroll to position [986, 0]
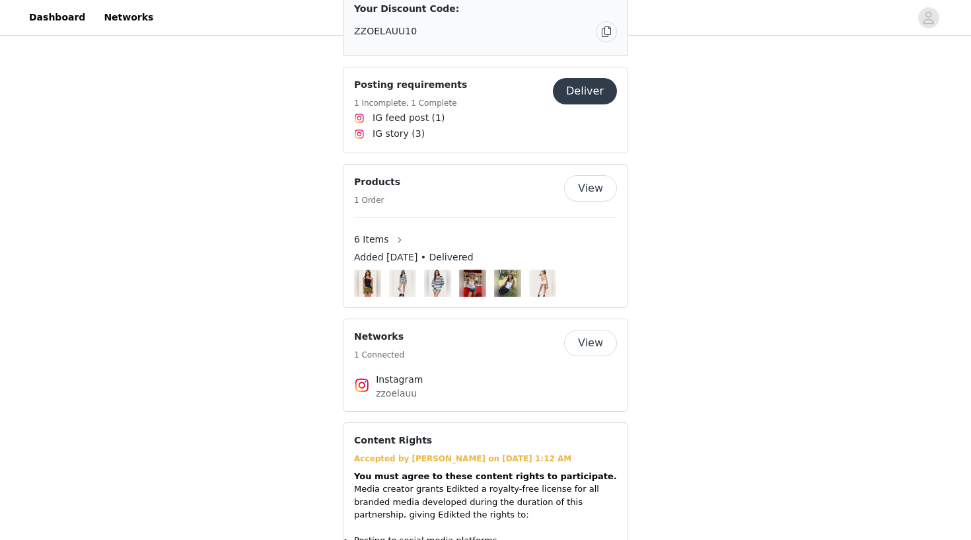
click at [603, 79] on button "Deliver" at bounding box center [585, 91] width 64 height 26
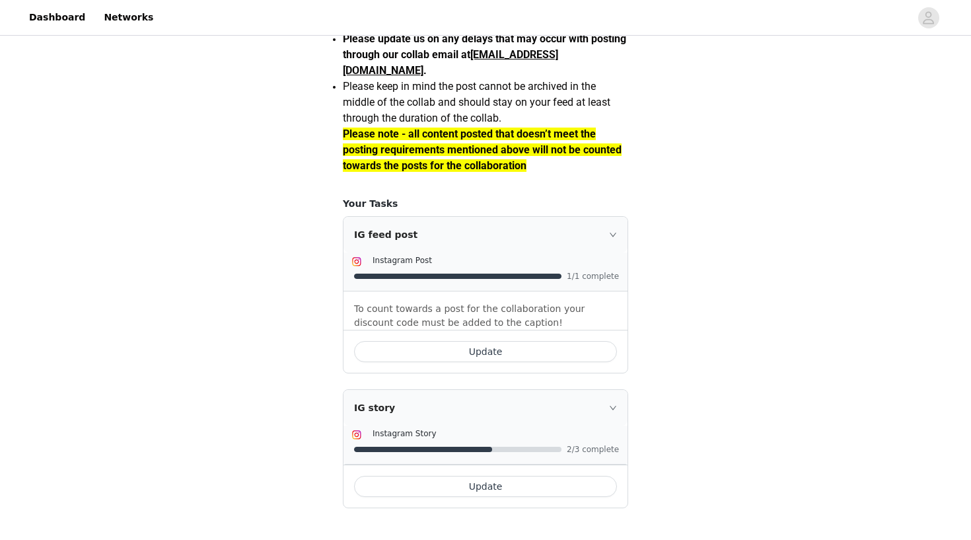
scroll to position [1148, 0]
click at [445, 486] on button "Update" at bounding box center [485, 486] width 263 height 21
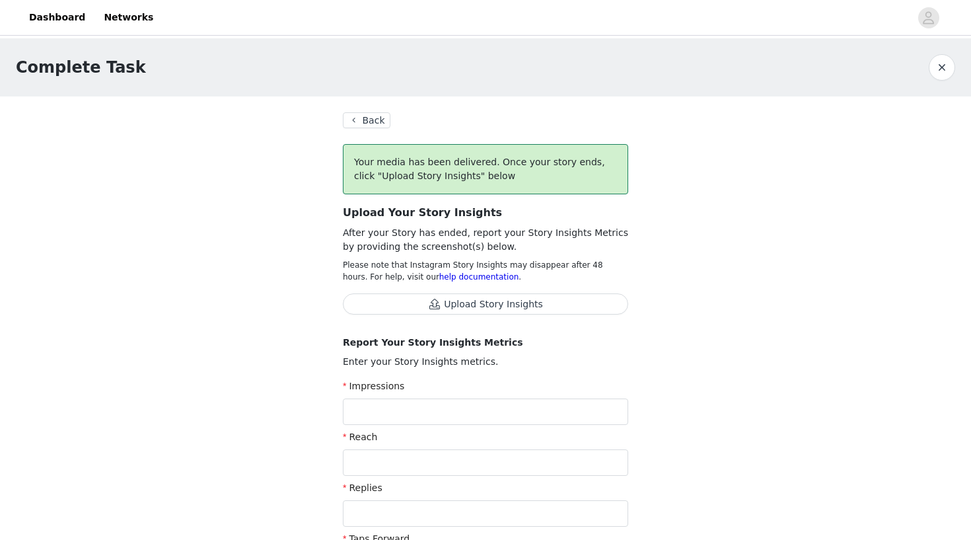
click at [418, 309] on button "Upload Story Insights" at bounding box center [485, 303] width 285 height 21
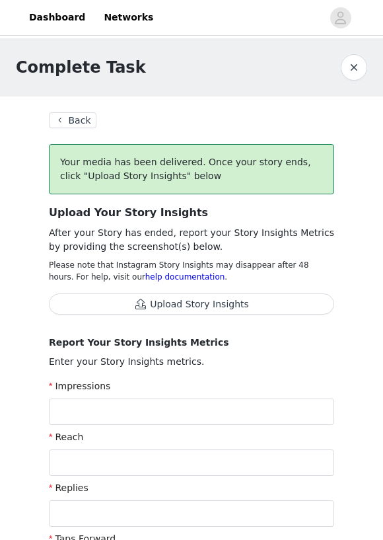
click at [176, 305] on button "Upload Story Insights" at bounding box center [191, 303] width 285 height 21
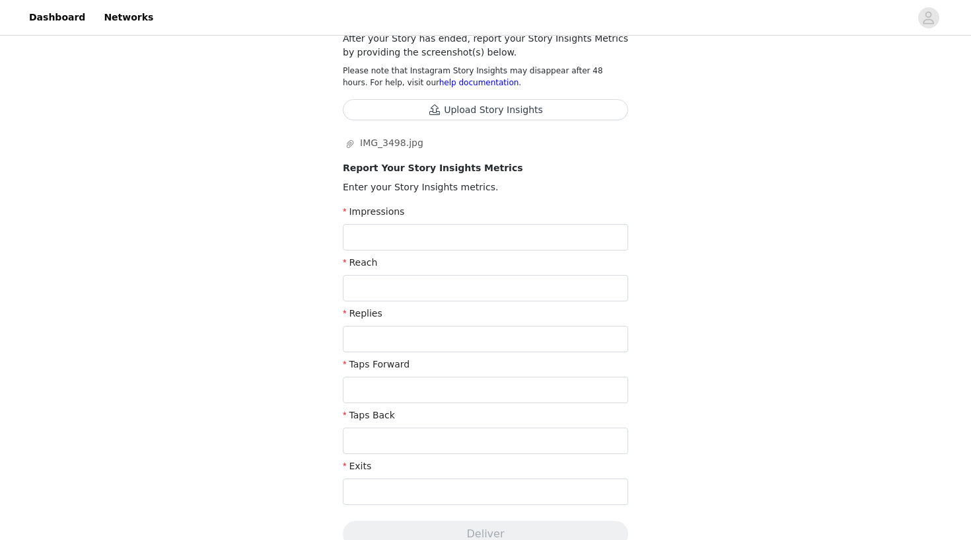
scroll to position [213, 0]
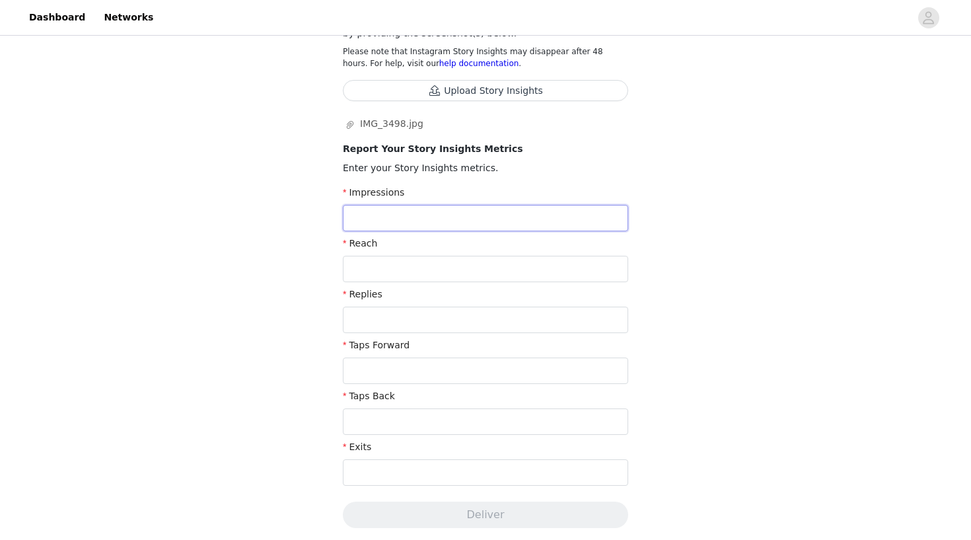
click at [427, 217] on input "text" at bounding box center [485, 218] width 285 height 26
type input "779"
click at [396, 272] on input "text" at bounding box center [485, 269] width 285 height 26
type input "779"
click at [392, 314] on input "text" at bounding box center [485, 320] width 285 height 26
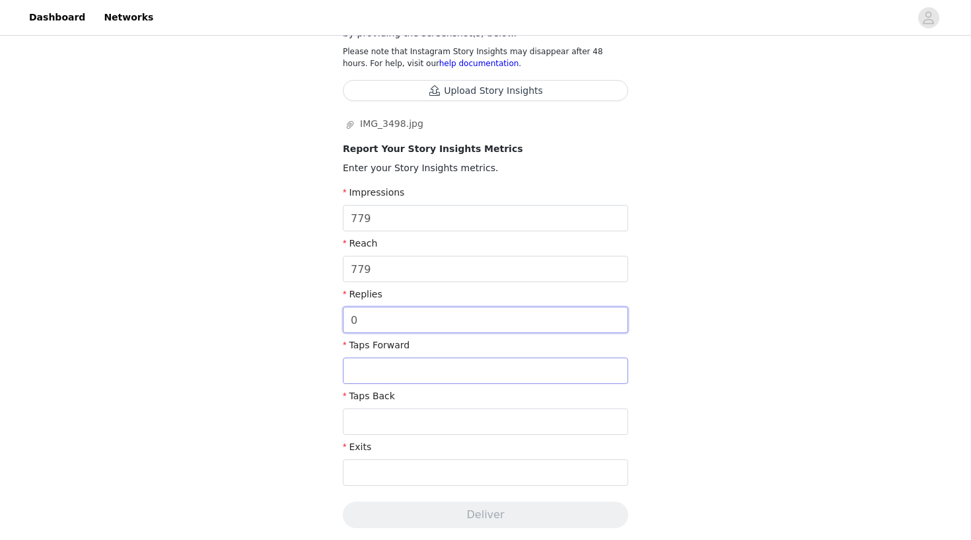
type input "0"
click at [387, 367] on input "text" at bounding box center [485, 370] width 285 height 26
type input "277"
click at [388, 421] on input "text" at bounding box center [485, 421] width 285 height 26
type input "4"
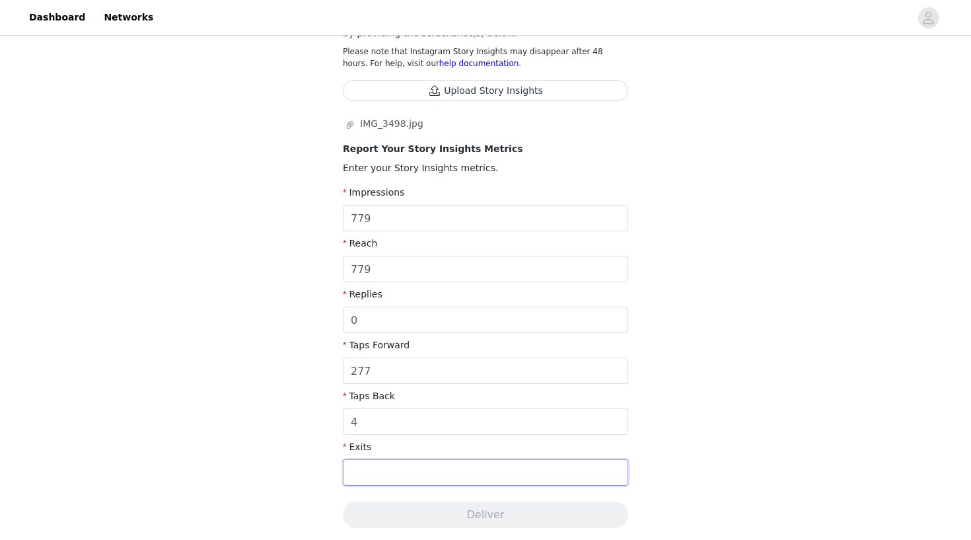
click at [382, 470] on input "text" at bounding box center [485, 472] width 285 height 26
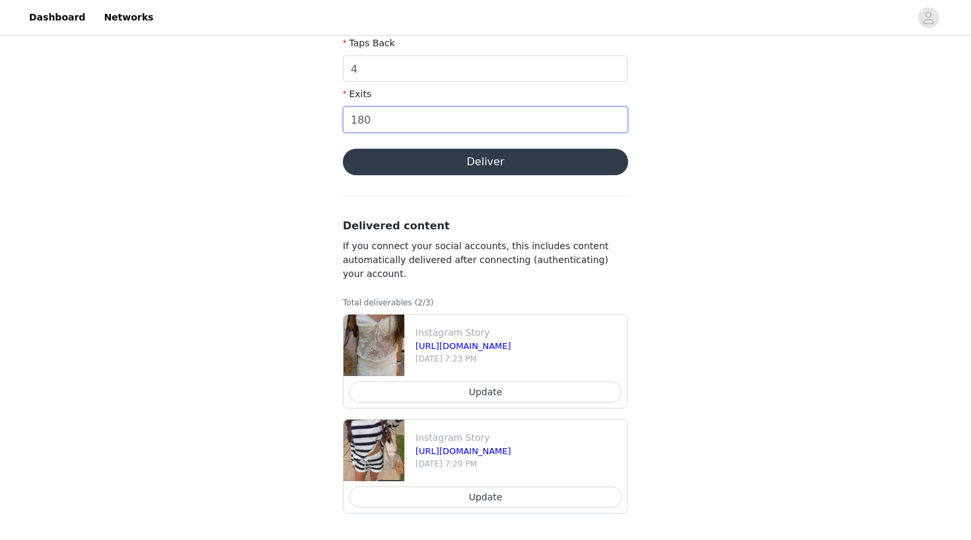
scroll to position [566, 0]
type input "180"
click at [459, 164] on button "Deliver" at bounding box center [485, 162] width 285 height 26
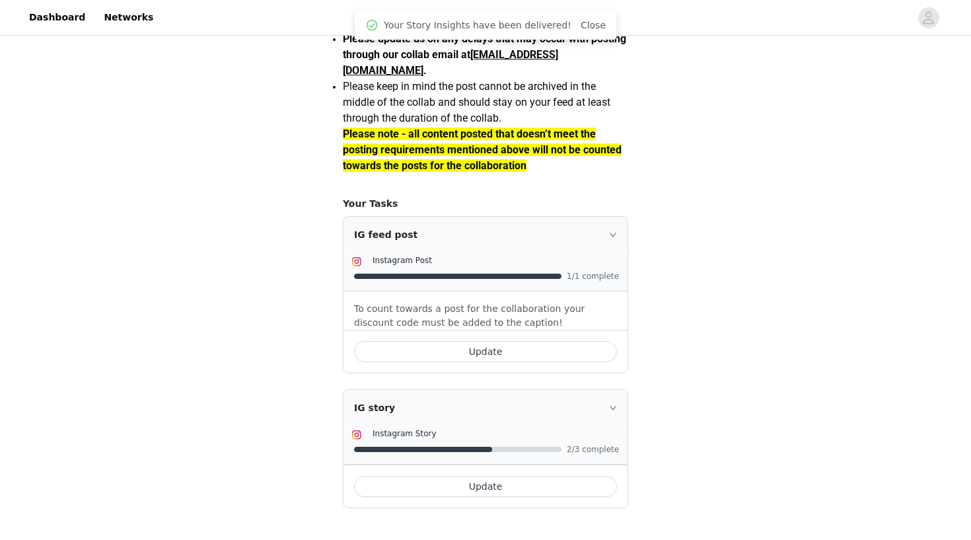
scroll to position [1148, 0]
click at [462, 491] on button "Update" at bounding box center [485, 486] width 263 height 21
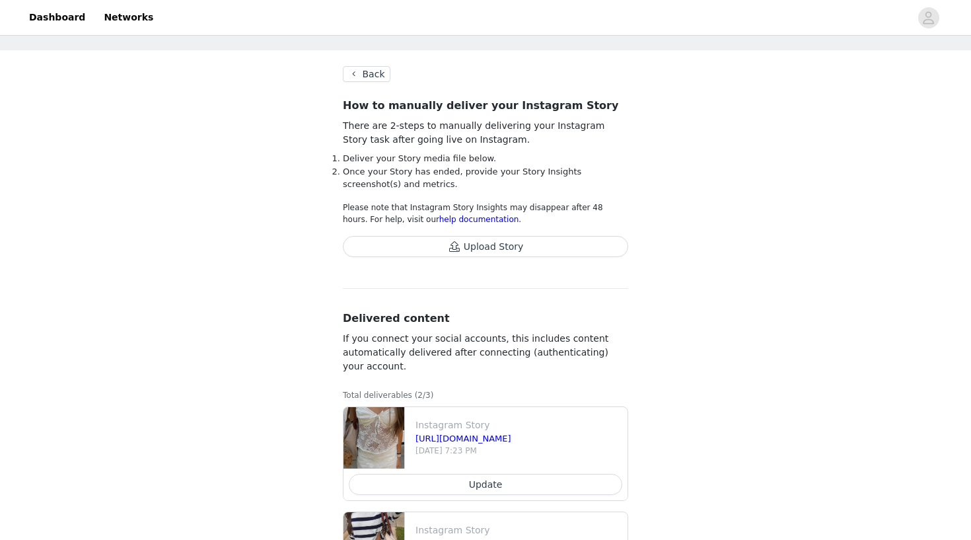
scroll to position [26, 0]
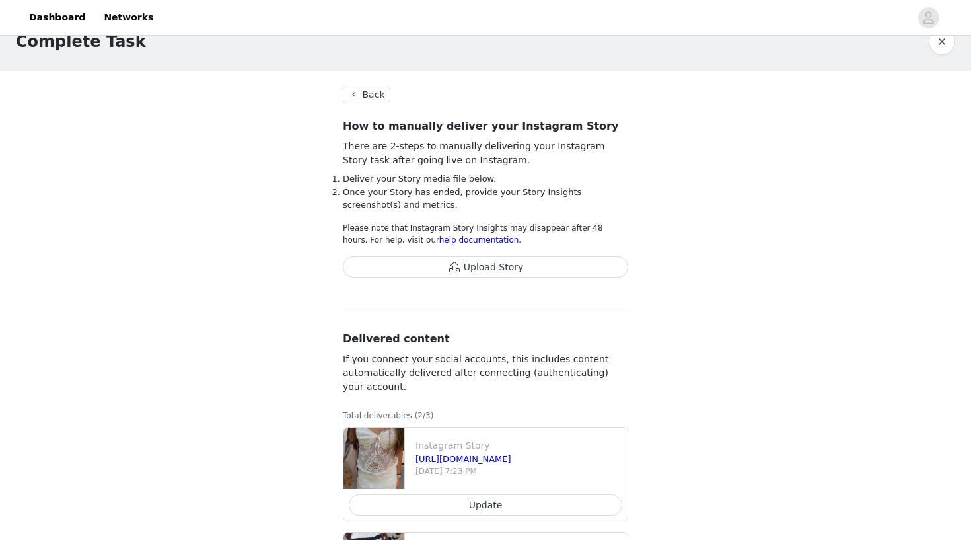
click at [498, 266] on button "Upload Story" at bounding box center [485, 266] width 285 height 21
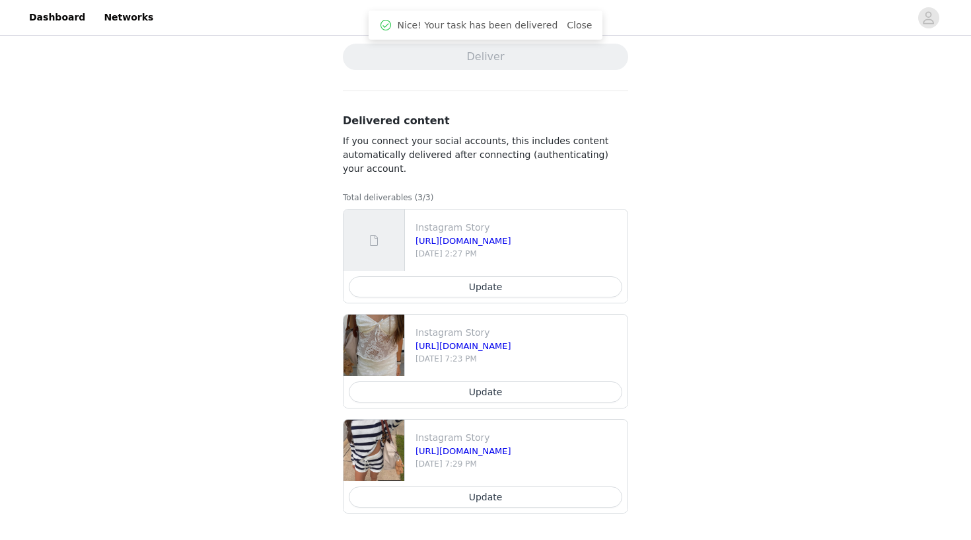
scroll to position [651, 0]
click at [446, 287] on button "Update" at bounding box center [486, 286] width 274 height 21
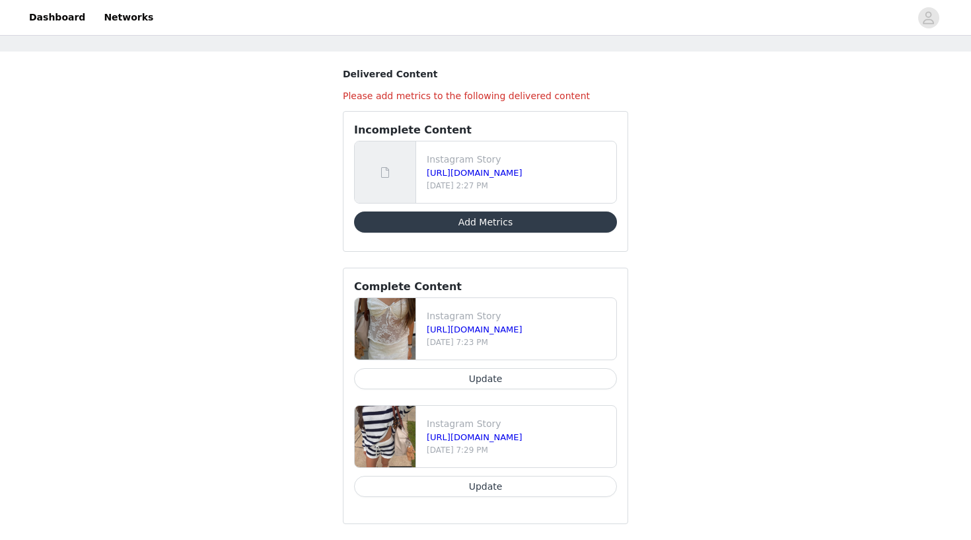
scroll to position [42, 0]
click at [457, 227] on button "Add Metrics" at bounding box center [485, 221] width 263 height 21
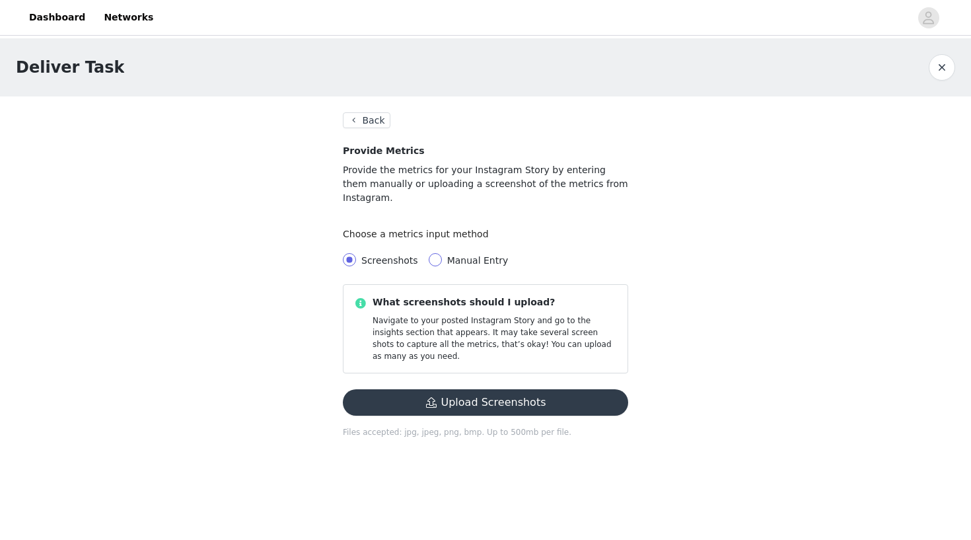
click at [436, 253] on span at bounding box center [435, 259] width 13 height 13
click at [436, 253] on input "Manual Entry" at bounding box center [435, 259] width 13 height 13
radio input "true"
radio input "false"
radio input "true"
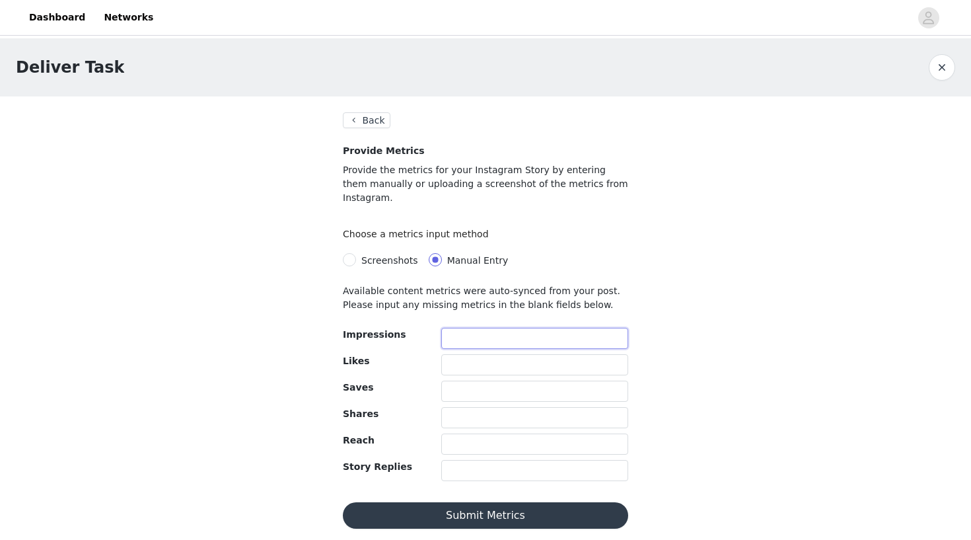
click at [453, 328] on input "text" at bounding box center [534, 338] width 187 height 21
type input "779"
click at [451, 354] on input "text" at bounding box center [534, 364] width 187 height 21
type input "18"
click at [470, 382] on input "text" at bounding box center [534, 391] width 187 height 21
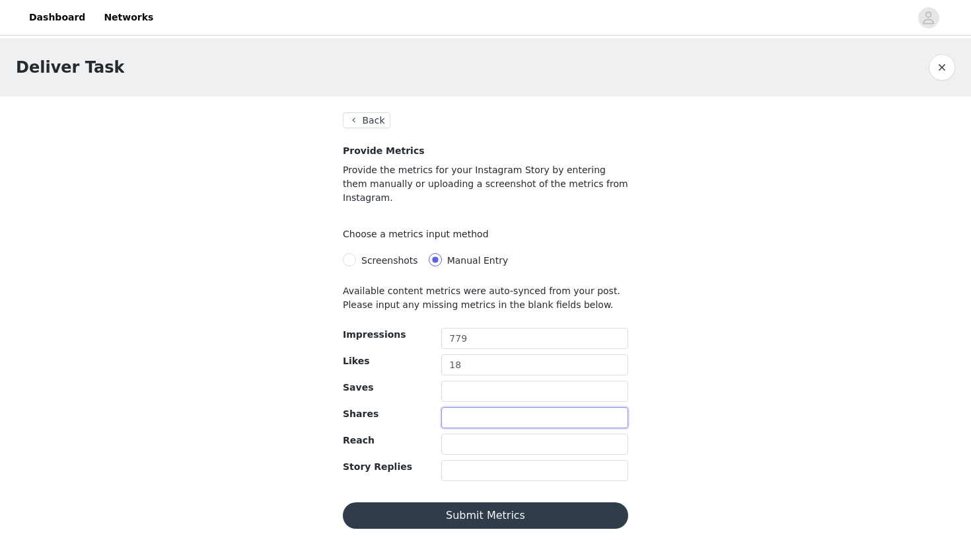
click at [471, 407] on input "text" at bounding box center [534, 417] width 187 height 21
click at [470, 433] on input "text" at bounding box center [534, 443] width 187 height 21
type input "779"
click at [484, 464] on input "text" at bounding box center [534, 470] width 187 height 21
type input "3"
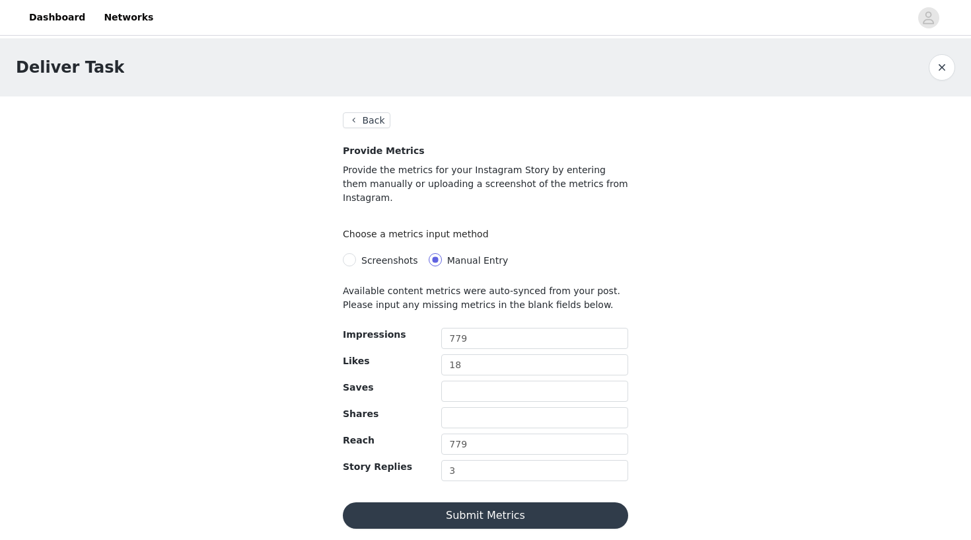
click at [510, 502] on button "Submit Metrics" at bounding box center [485, 515] width 285 height 26
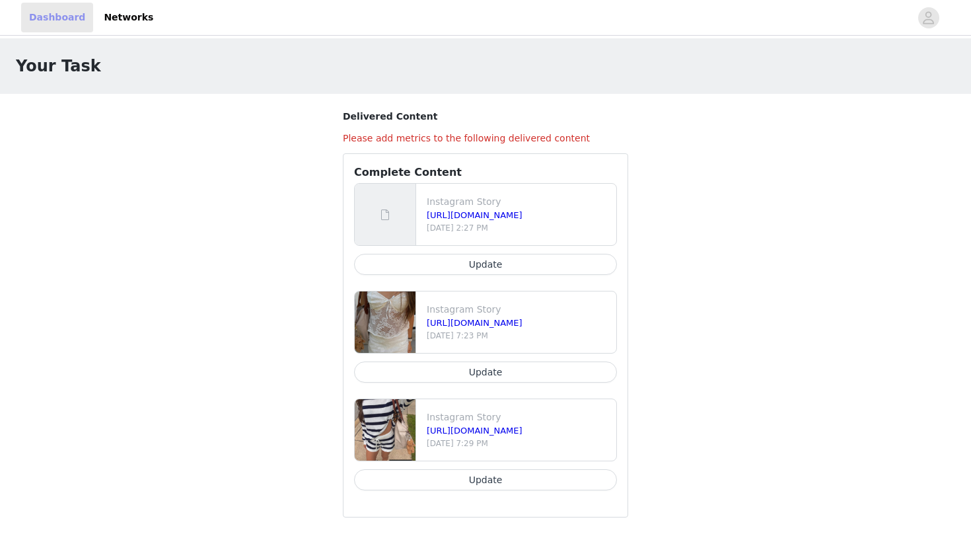
click at [69, 19] on link "Dashboard" at bounding box center [57, 18] width 72 height 30
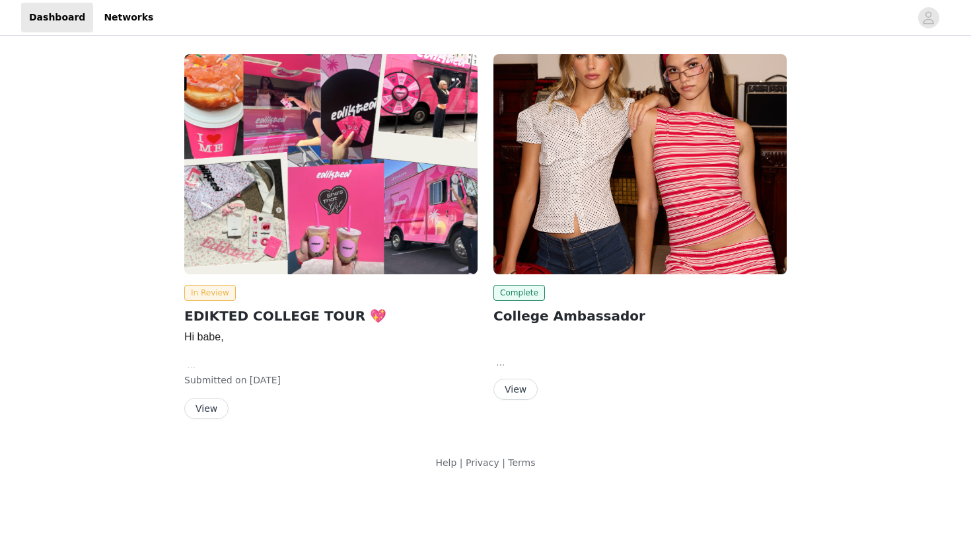
click at [522, 385] on button "View" at bounding box center [516, 389] width 44 height 21
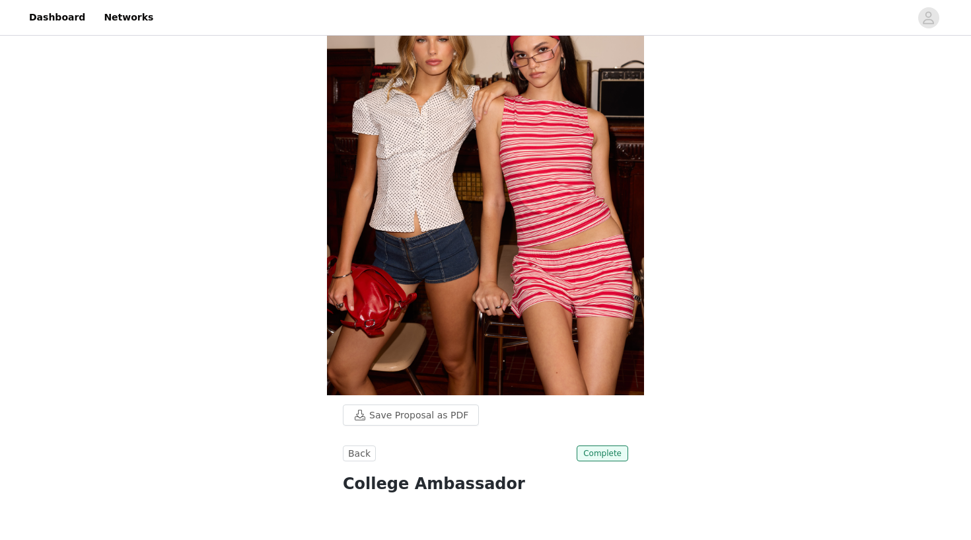
scroll to position [122, 0]
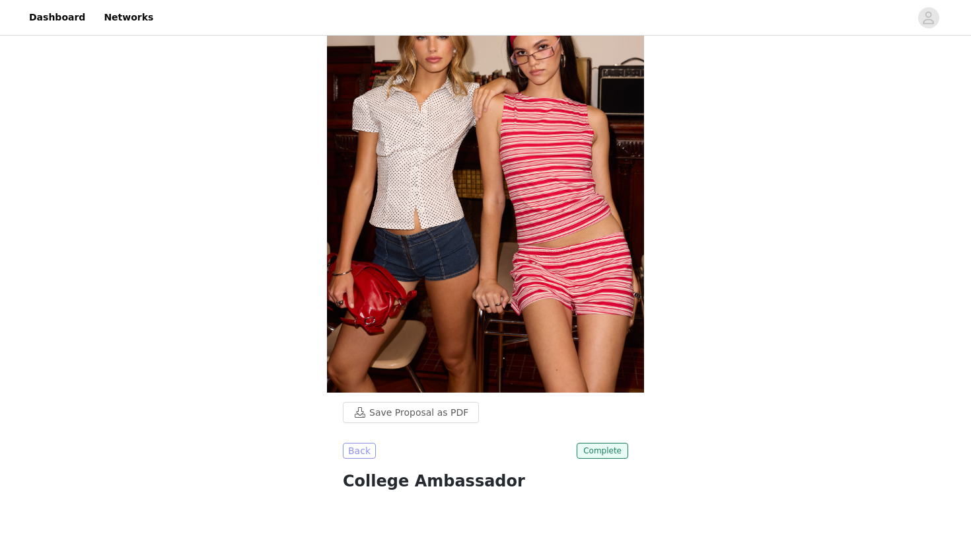
click at [362, 448] on button "Back" at bounding box center [359, 451] width 33 height 16
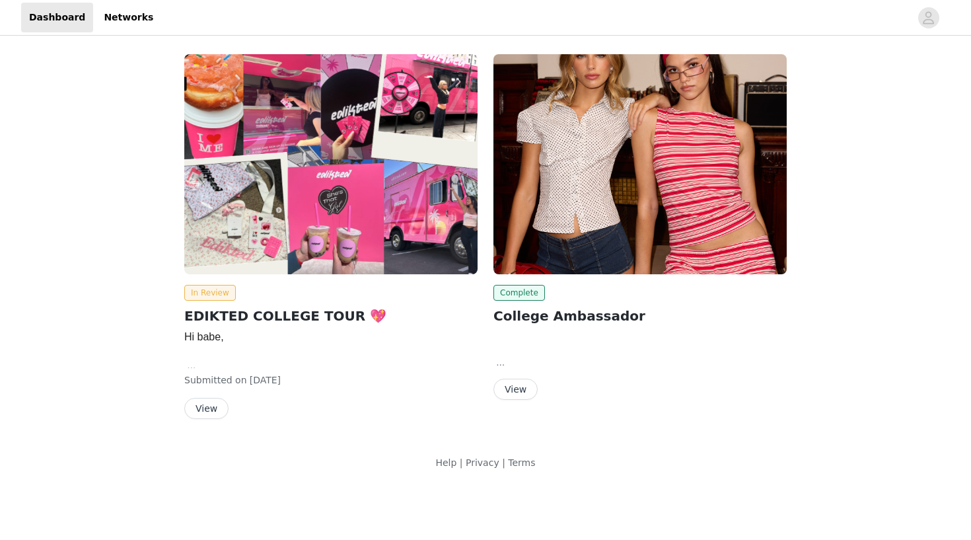
click at [211, 405] on button "View" at bounding box center [206, 408] width 44 height 21
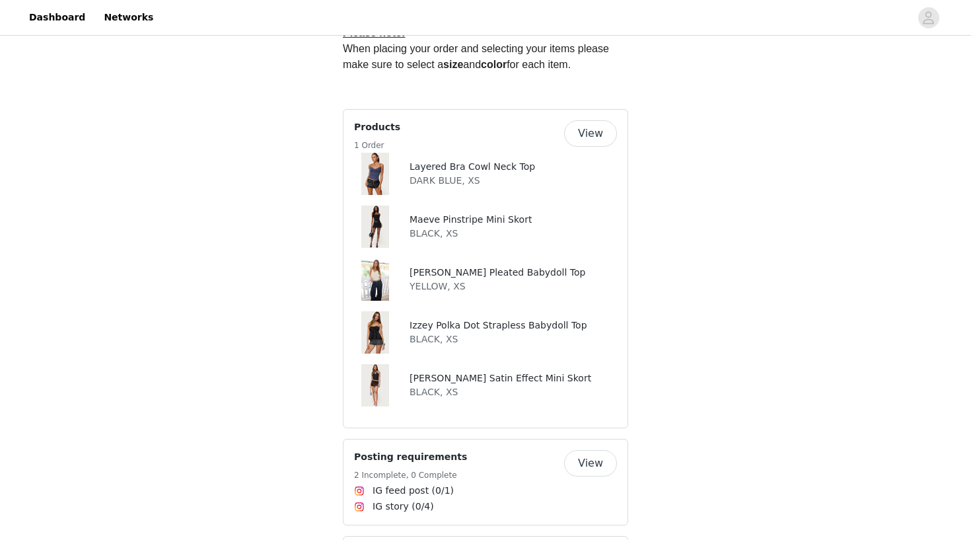
scroll to position [604, 0]
